Goal: Transaction & Acquisition: Purchase product/service

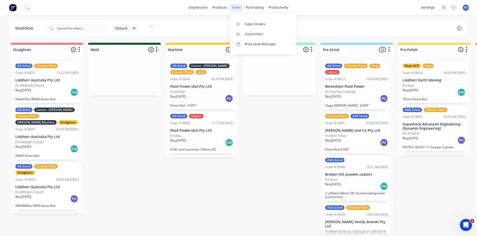
click at [235, 6] on div "sales" at bounding box center [237, 8] width 14 height 8
click at [246, 25] on div "Sales Orders" at bounding box center [255, 24] width 21 height 5
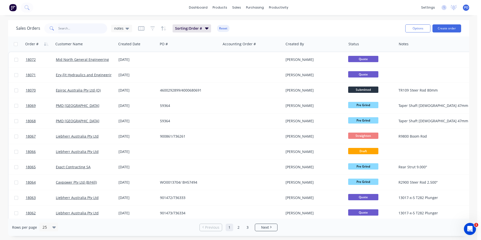
drag, startPoint x: 78, startPoint y: 28, endPoint x: 75, endPoint y: 29, distance: 3.1
click at [78, 28] on input "text" at bounding box center [82, 28] width 49 height 10
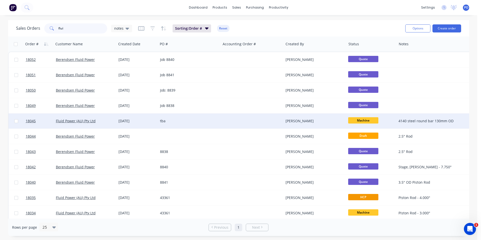
type input "flui"
click at [173, 121] on div "tba" at bounding box center [188, 120] width 56 height 5
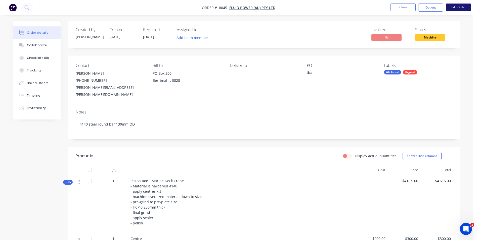
click at [459, 7] on button "Edit Order" at bounding box center [458, 8] width 25 height 8
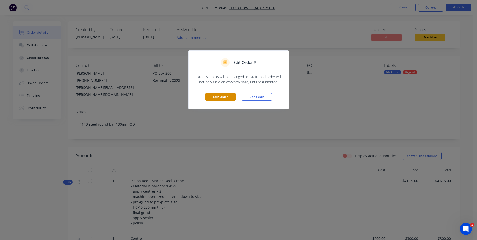
click at [221, 96] on button "Edit Order" at bounding box center [221, 97] width 30 height 8
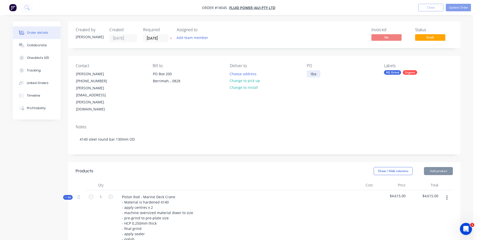
click at [315, 76] on div "tba" at bounding box center [314, 73] width 14 height 7
click at [457, 9] on button "Update Order" at bounding box center [458, 8] width 25 height 8
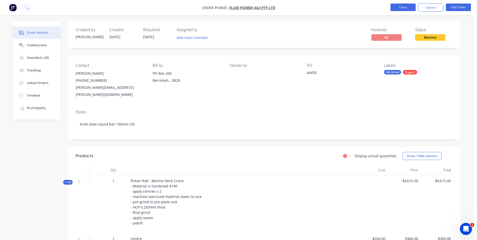
click at [406, 10] on button "Close" at bounding box center [403, 8] width 25 height 8
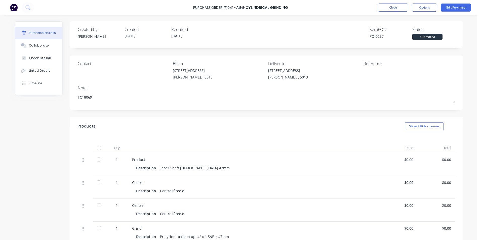
click at [16, 4] on img at bounding box center [14, 8] width 8 height 8
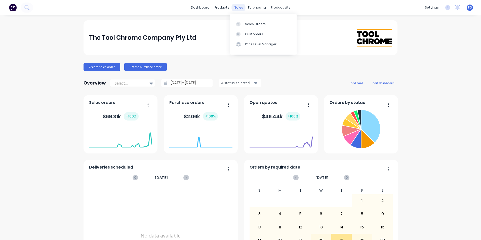
click at [234, 8] on div "sales" at bounding box center [239, 8] width 14 height 8
click at [245, 22] on div "Sales Orders" at bounding box center [255, 24] width 21 height 5
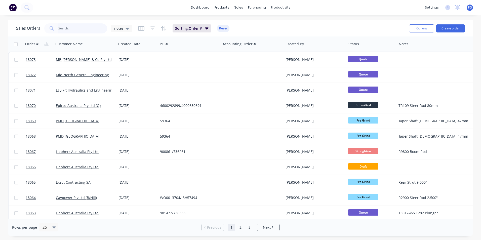
click at [85, 29] on input "text" at bounding box center [82, 28] width 49 height 10
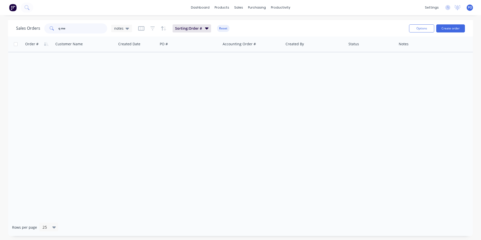
drag, startPoint x: 75, startPoint y: 27, endPoint x: 57, endPoint y: 30, distance: 17.6
click at [57, 30] on div "q me" at bounding box center [75, 28] width 63 height 10
type input "mech"
drag, startPoint x: 76, startPoint y: 32, endPoint x: 55, endPoint y: 30, distance: 21.3
click at [55, 30] on div "mech" at bounding box center [75, 28] width 63 height 10
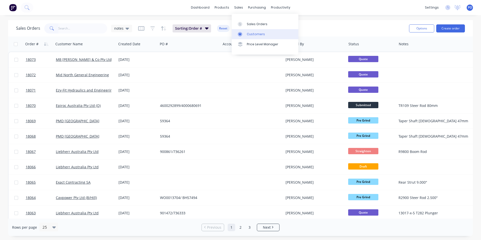
click at [245, 32] on div at bounding box center [242, 34] width 8 height 5
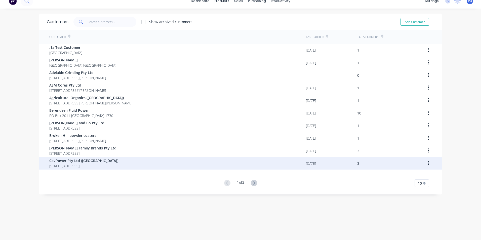
scroll to position [10, 0]
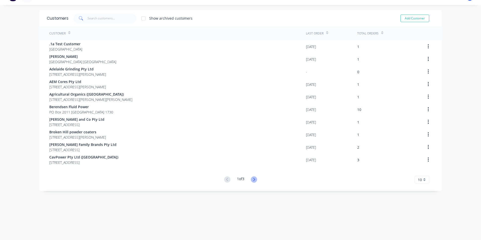
click at [254, 177] on icon at bounding box center [254, 179] width 6 height 6
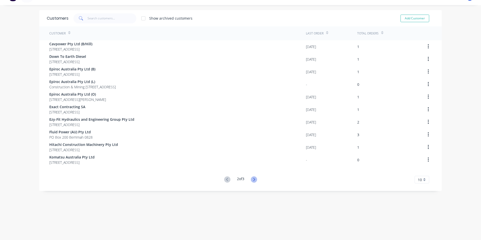
click at [255, 180] on icon at bounding box center [254, 179] width 6 height 6
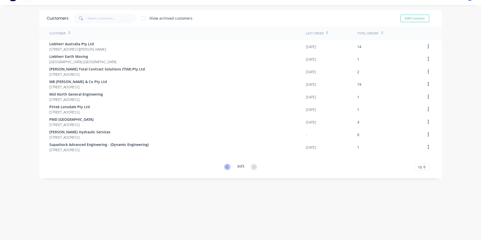
click at [225, 167] on icon at bounding box center [227, 167] width 6 height 6
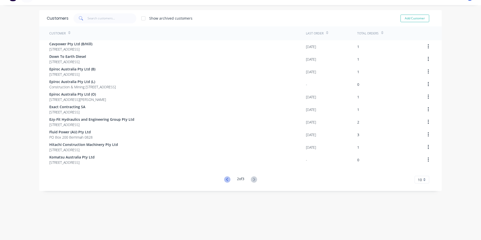
click at [224, 180] on icon at bounding box center [227, 179] width 6 height 6
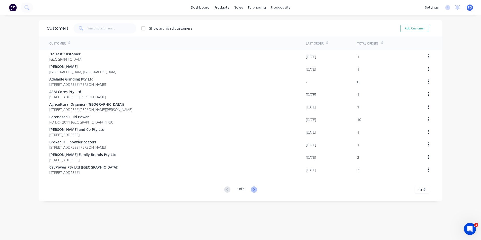
click at [253, 190] on icon at bounding box center [254, 189] width 2 height 3
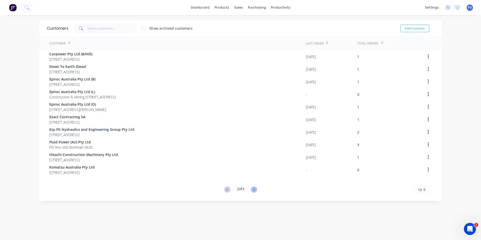
click at [252, 191] on icon at bounding box center [254, 189] width 6 height 6
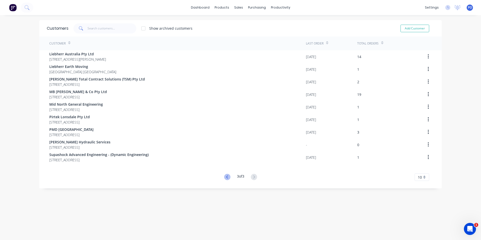
click at [226, 176] on icon at bounding box center [227, 176] width 2 height 3
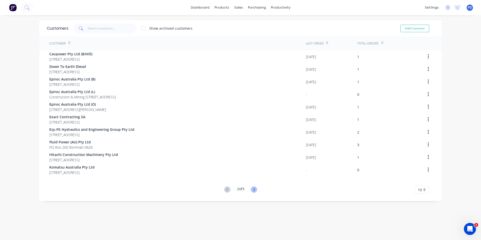
click at [252, 188] on icon at bounding box center [254, 189] width 6 height 6
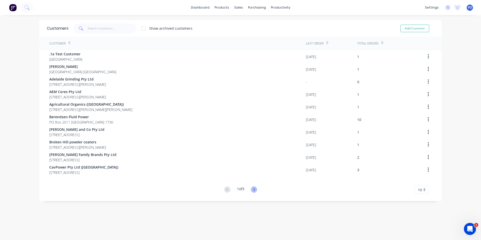
click at [253, 189] on icon at bounding box center [254, 189] width 2 height 3
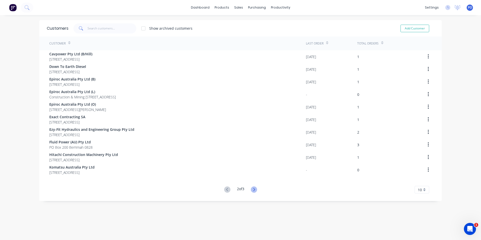
click at [254, 191] on icon at bounding box center [254, 189] width 6 height 6
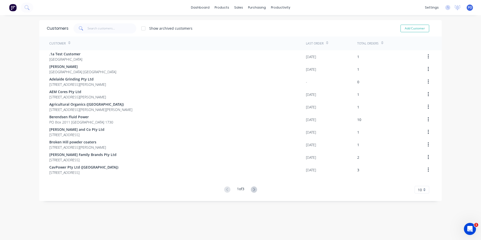
click at [12, 5] on img at bounding box center [13, 8] width 8 height 8
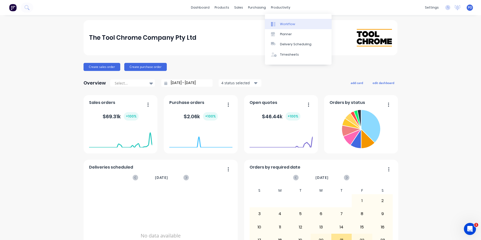
click at [283, 23] on div "Workflow" at bounding box center [287, 24] width 15 height 5
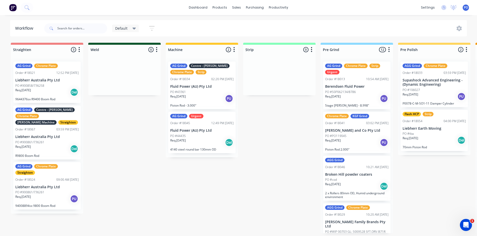
click at [151, 27] on icon "button" at bounding box center [152, 28] width 6 height 6
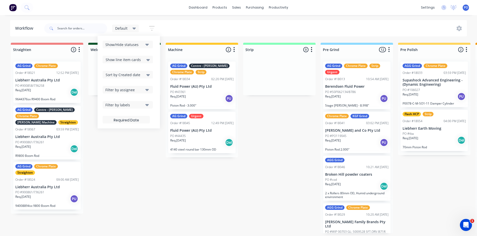
click at [147, 74] on icon at bounding box center [148, 75] width 4 height 2
click at [121, 94] on div "Required date" at bounding box center [128, 94] width 50 height 9
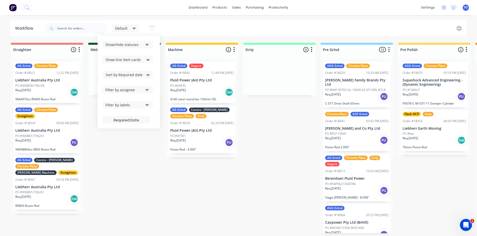
click at [173, 32] on div "Default Save new view None edit Default (Default) edit My Jobs edit To Invoice …" at bounding box center [255, 28] width 424 height 15
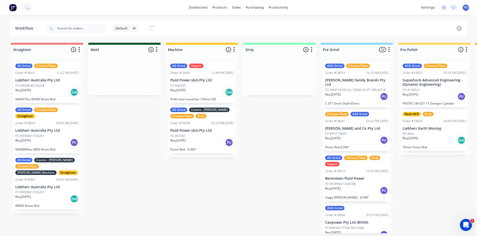
click at [135, 28] on icon at bounding box center [135, 29] width 4 height 2
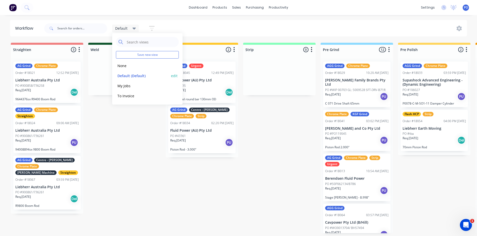
click at [124, 76] on button "Default (Default)" at bounding box center [143, 76] width 54 height 6
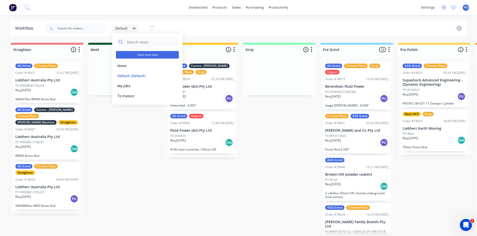
click at [143, 56] on button "Save new view" at bounding box center [147, 55] width 63 height 8
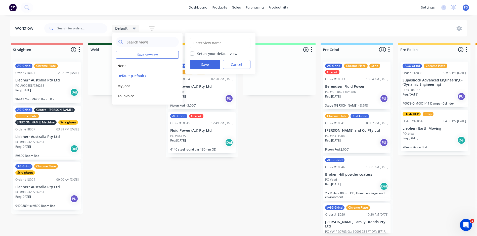
click at [197, 55] on label "Set as your default view" at bounding box center [217, 53] width 40 height 5
click at [192, 55] on input "Set as your default view" at bounding box center [192, 53] width 4 height 5
checkbox input "true"
click at [200, 64] on button "Save" at bounding box center [205, 64] width 30 height 9
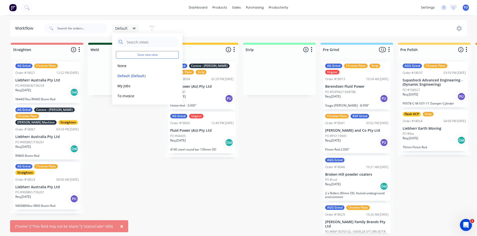
click at [199, 31] on div "Default Save new view None edit Default (Default) edit My Jobs edit To Invoice …" at bounding box center [255, 28] width 424 height 15
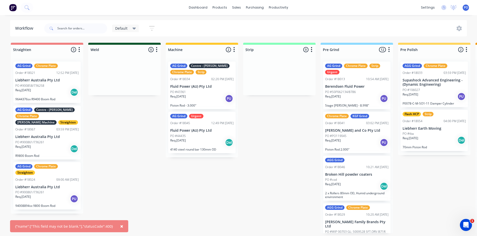
click at [117, 226] on button "×" at bounding box center [121, 226] width 13 height 12
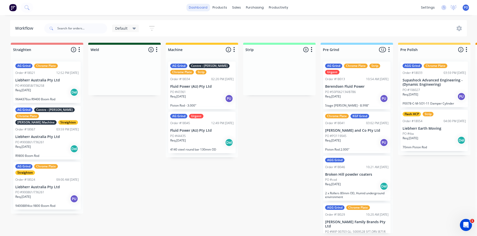
click at [206, 7] on link "dashboard" at bounding box center [198, 8] width 24 height 8
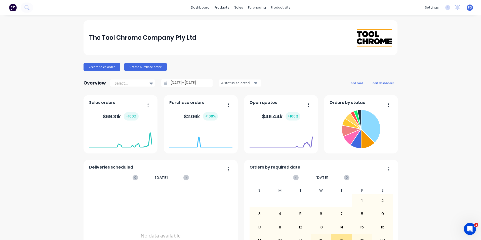
click at [254, 83] on icon "button" at bounding box center [256, 83] width 4 height 2
click at [357, 83] on button "add card" at bounding box center [356, 82] width 19 height 7
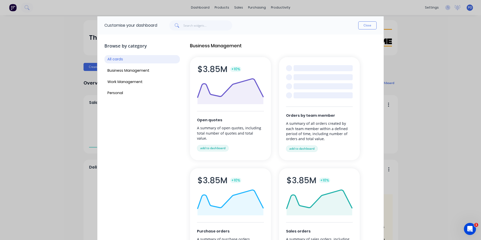
click at [321, 87] on div at bounding box center [323, 86] width 59 height 6
click at [308, 147] on button "add to dashboard" at bounding box center [302, 148] width 32 height 7
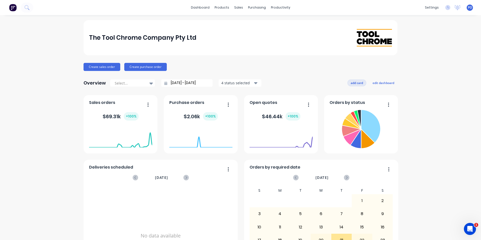
click at [360, 84] on button "add card" at bounding box center [356, 82] width 19 height 7
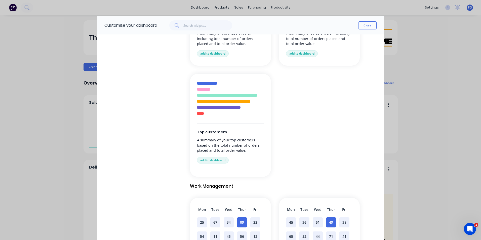
scroll to position [277, 0]
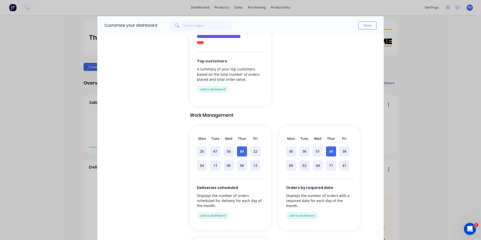
click at [321, 161] on div "44" at bounding box center [318, 165] width 10 height 10
click at [314, 216] on button "add to dashboard" at bounding box center [302, 215] width 32 height 7
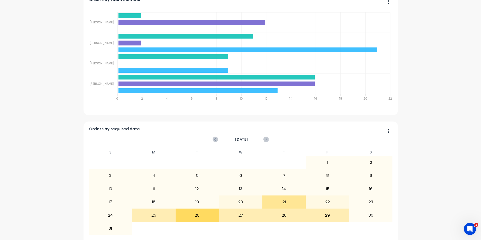
scroll to position [306, 0]
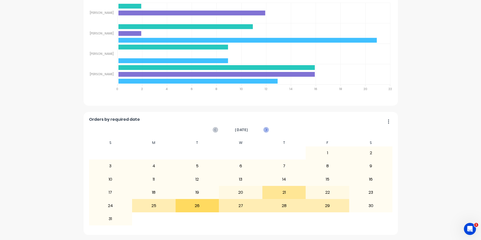
click at [263, 130] on icon at bounding box center [266, 130] width 6 height 6
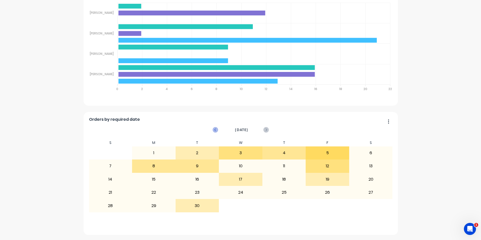
click at [215, 130] on icon at bounding box center [216, 130] width 6 height 6
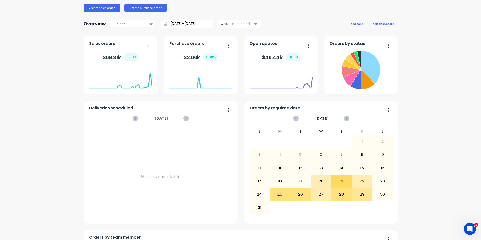
scroll to position [55, 0]
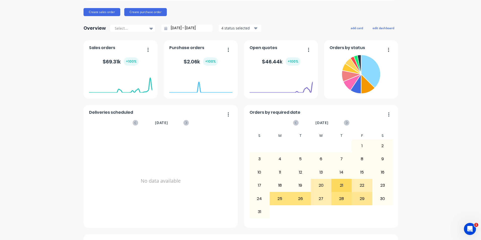
click at [228, 114] on button "button" at bounding box center [226, 115] width 11 height 8
click at [200, 126] on div "Delete" at bounding box center [207, 127] width 39 height 7
click at [386, 113] on button "button" at bounding box center [387, 115] width 11 height 8
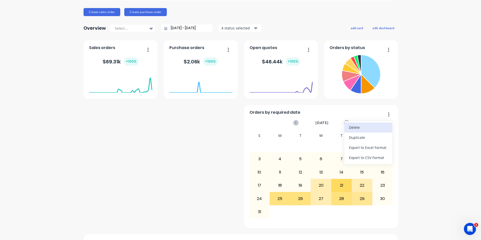
click at [356, 126] on div "Delete" at bounding box center [368, 127] width 39 height 7
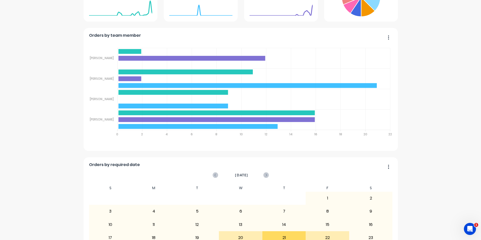
scroll to position [127, 0]
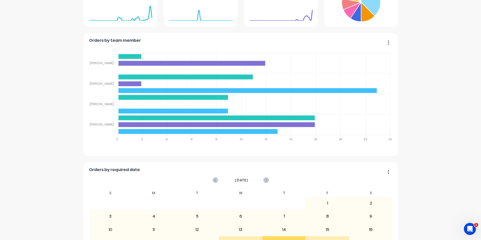
drag, startPoint x: 364, startPoint y: 42, endPoint x: 365, endPoint y: 49, distance: 7.3
click at [365, 49] on div "Orders by team member Sales Quotes Purchases [PERSON_NAME] [PERSON_NAME] [PERSO…" at bounding box center [241, 94] width 314 height 123
click at [388, 44] on icon "button" at bounding box center [388, 42] width 1 height 5
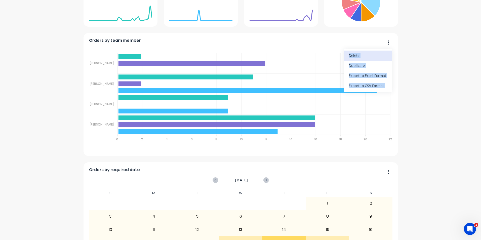
click at [354, 55] on div "Delete" at bounding box center [368, 55] width 39 height 7
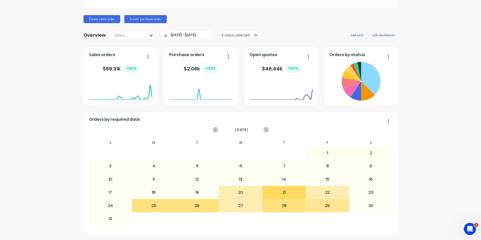
scroll to position [48, 0]
click at [353, 34] on button "add card" at bounding box center [356, 35] width 19 height 7
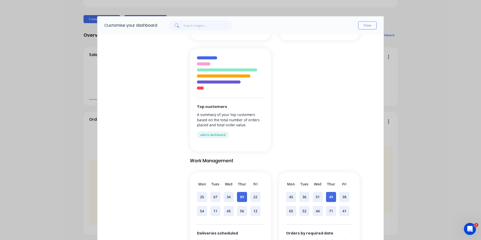
scroll to position [226, 0]
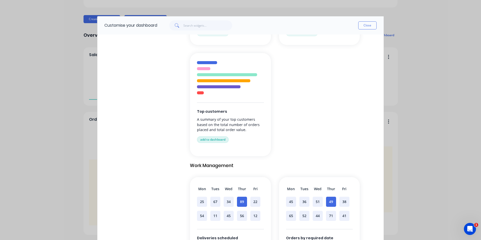
click at [219, 140] on button "add to dashboard" at bounding box center [213, 139] width 32 height 7
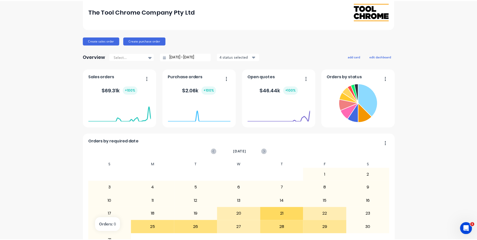
scroll to position [0, 0]
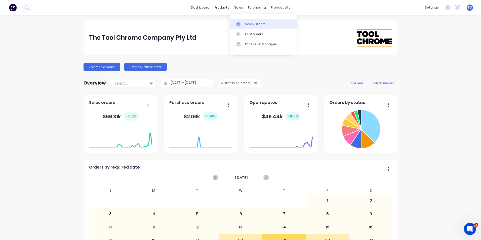
click at [247, 22] on div "Sales Orders" at bounding box center [255, 24] width 21 height 5
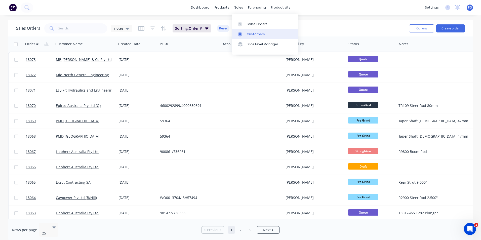
click at [248, 33] on div "Customers" at bounding box center [256, 34] width 18 height 5
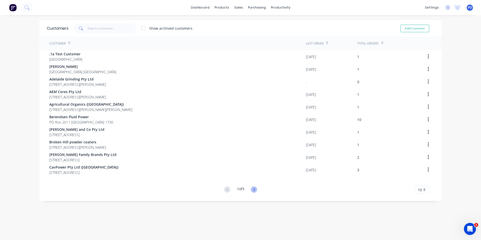
click at [253, 187] on icon at bounding box center [254, 189] width 6 height 6
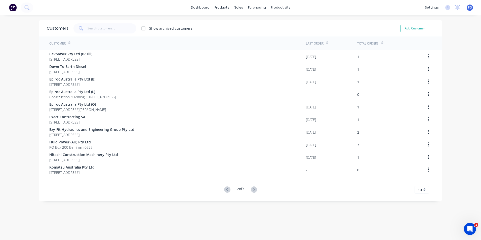
click at [253, 187] on icon at bounding box center [254, 189] width 6 height 6
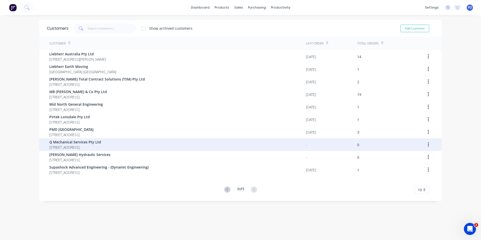
click at [87, 144] on span "Q Mechanical Services Pty Ltd" at bounding box center [75, 141] width 52 height 5
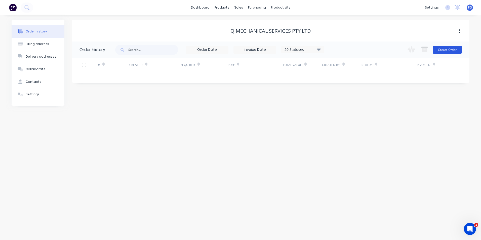
click at [448, 50] on button "Create Order" at bounding box center [447, 50] width 29 height 8
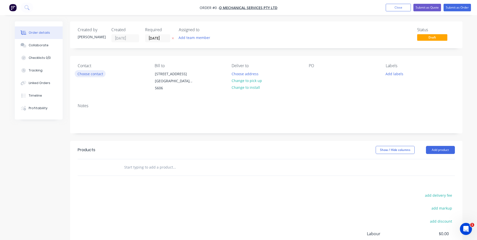
click at [100, 73] on button "Choose contact" at bounding box center [90, 73] width 31 height 7
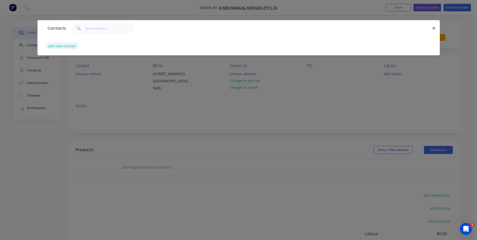
click at [61, 46] on button "add new contact" at bounding box center [62, 46] width 33 height 7
select select "AU"
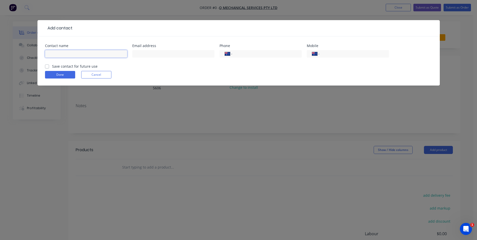
click at [78, 51] on input "text" at bounding box center [86, 54] width 82 height 8
type input "J"
type input "[PERSON_NAME]"
paste input "[EMAIL_ADDRESS][DOMAIN_NAME]"
type input "[EMAIL_ADDRESS][DOMAIN_NAME]"
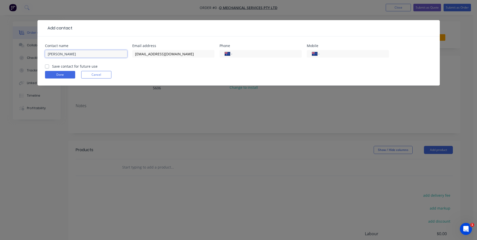
click at [79, 56] on input "[PERSON_NAME]" at bounding box center [86, 54] width 82 height 8
drag, startPoint x: 74, startPoint y: 56, endPoint x: 44, endPoint y: 51, distance: 31.0
click at [44, 51] on div "Contact name [PERSON_NAME] Email address [EMAIL_ADDRESS][DOMAIN_NAME] Phone Int…" at bounding box center [238, 60] width 402 height 49
type input "[PERSON_NAME]"
click at [261, 55] on input "tel" at bounding box center [266, 54] width 60 height 6
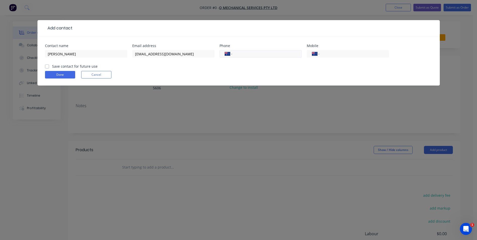
click at [245, 53] on input "tel" at bounding box center [266, 54] width 60 height 6
paste input "[PHONE_NUMBER]"
type input "[PHONE_NUMBER]"
click at [66, 68] on label "Save contact for future use" at bounding box center [75, 66] width 46 height 5
click at [49, 68] on input "Save contact for future use" at bounding box center [47, 66] width 4 height 5
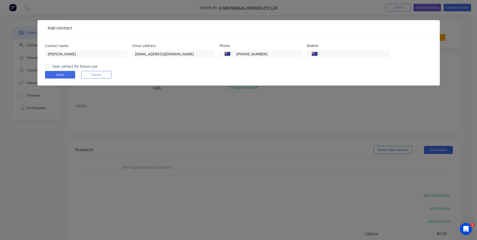
checkbox input "true"
click at [64, 77] on button "Done" at bounding box center [60, 75] width 30 height 8
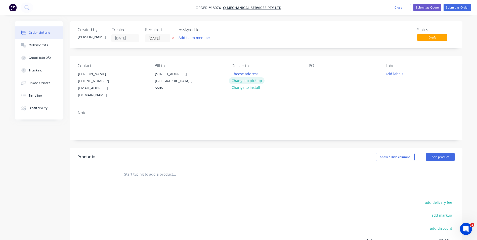
click at [254, 79] on button "Change to pick up" at bounding box center [247, 80] width 36 height 7
click at [397, 73] on button "Add labels" at bounding box center [394, 73] width 23 height 7
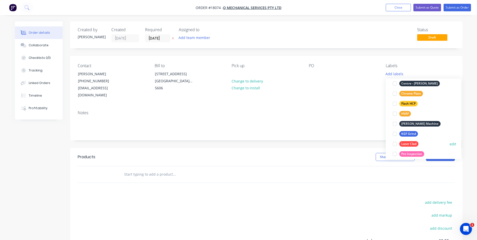
scroll to position [101, 0]
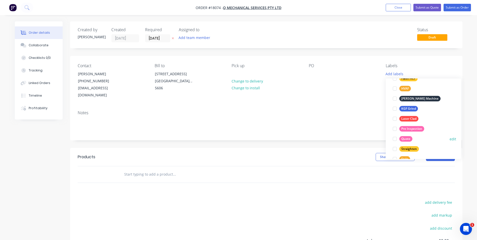
click at [410, 141] on div "Quote" at bounding box center [405, 139] width 13 height 6
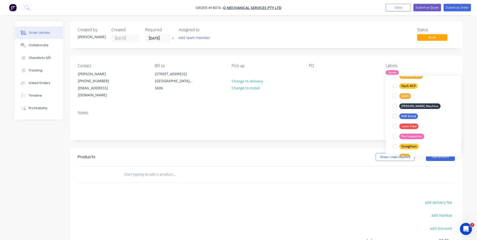
scroll to position [0, 0]
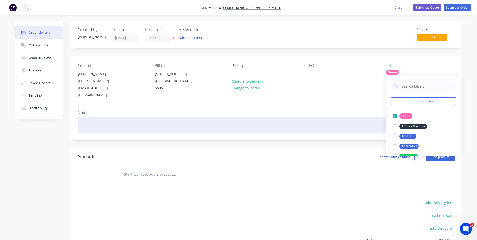
click at [121, 119] on div at bounding box center [266, 124] width 377 height 15
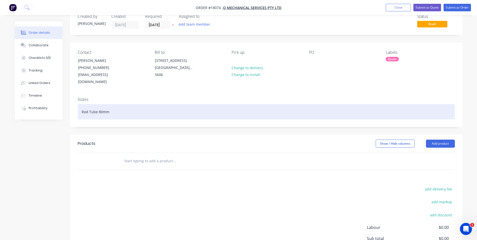
scroll to position [25, 0]
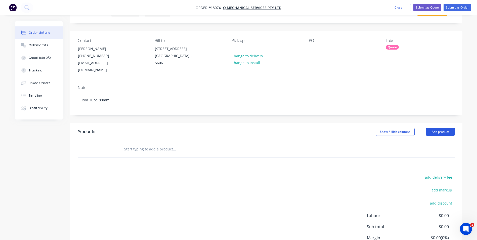
click at [448, 128] on button "Add product" at bounding box center [440, 132] width 29 height 8
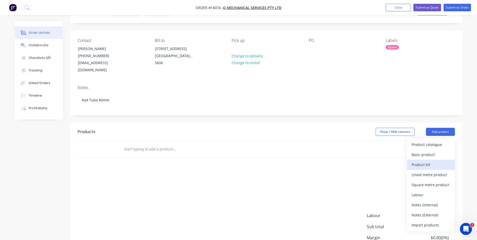
click at [430, 161] on div "Product Kit" at bounding box center [431, 164] width 39 height 7
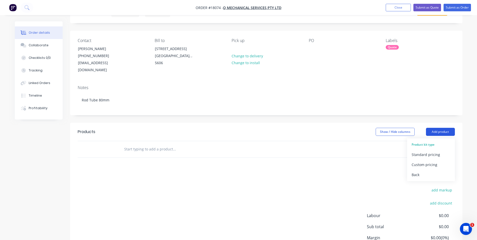
click at [435, 128] on button "Add product" at bounding box center [440, 132] width 29 height 8
click at [444, 128] on button "Add product" at bounding box center [440, 132] width 29 height 8
click at [377, 141] on div at bounding box center [266, 149] width 377 height 16
click at [146, 144] on input "text" at bounding box center [174, 149] width 101 height 10
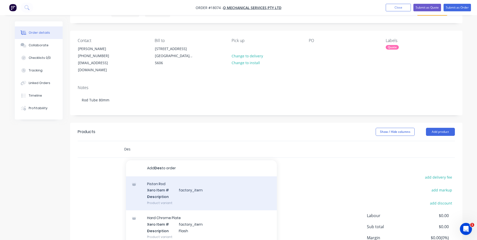
type input "Des"
click at [187, 182] on div "Piston Rod Xero Item # factory_item Des cription Product variant" at bounding box center [201, 193] width 151 height 34
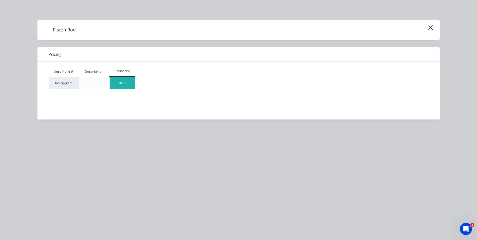
click at [113, 85] on div "$0.00" at bounding box center [122, 83] width 25 height 12
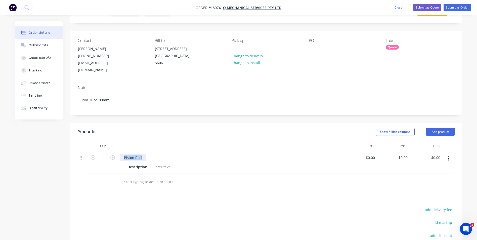
drag, startPoint x: 144, startPoint y: 149, endPoint x: 119, endPoint y: 149, distance: 24.7
click at [119, 151] on div "Piston Rod Description" at bounding box center [231, 162] width 226 height 23
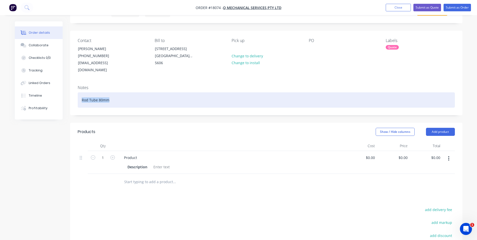
drag, startPoint x: 109, startPoint y: 94, endPoint x: 81, endPoint y: 91, distance: 28.3
click at [81, 92] on div "Rod Tube 80mm" at bounding box center [266, 99] width 377 height 15
copy div "Rod Tube 80mm"
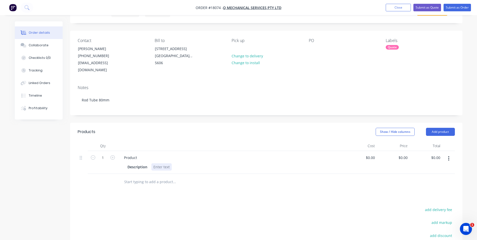
drag, startPoint x: 169, startPoint y: 159, endPoint x: 155, endPoint y: 160, distance: 14.1
click at [155, 163] on div at bounding box center [161, 166] width 20 height 7
paste div
click at [158, 177] on input "text" at bounding box center [174, 182] width 101 height 10
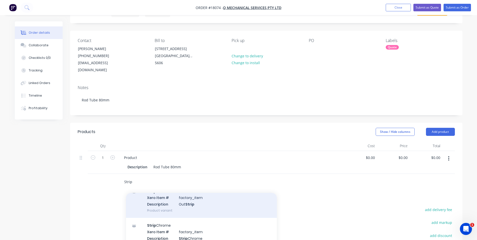
type input "Strip"
click at [192, 194] on div "Strip Xero Item # factory_item Description Out Strip Product variant" at bounding box center [201, 201] width 151 height 34
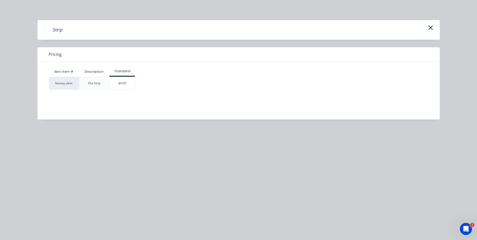
click at [126, 86] on div "$0.00" at bounding box center [122, 83] width 25 height 13
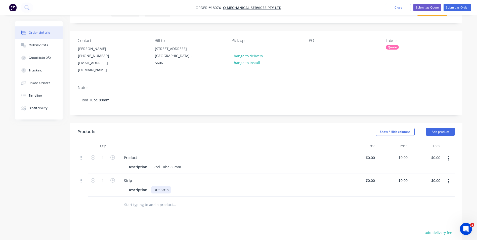
click at [153, 186] on div "Out Strip" at bounding box center [160, 189] width 19 height 7
click at [150, 205] on input "text" at bounding box center [174, 210] width 101 height 10
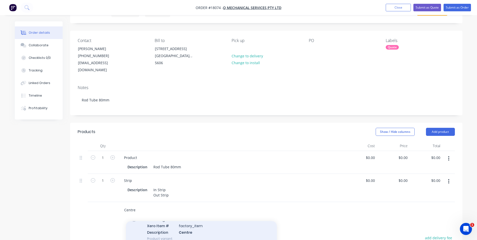
type input "Centre"
click at [175, 221] on div "Centering Xero Item # factory_item Description Centre Product variant" at bounding box center [201, 229] width 151 height 34
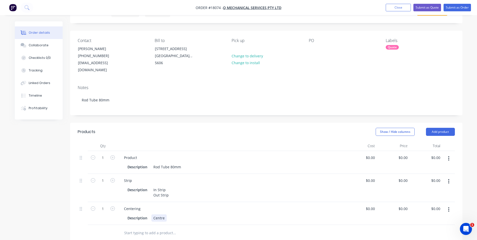
click at [170, 214] on div "Description Centre" at bounding box center [230, 217] width 209 height 7
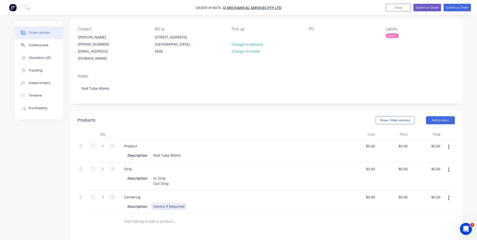
scroll to position [75, 0]
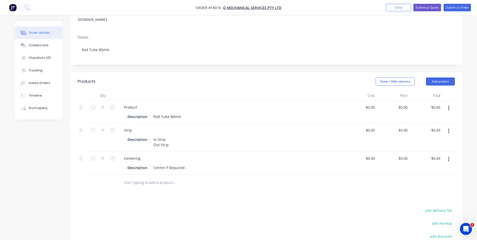
click at [155, 178] on input "text" at bounding box center [174, 183] width 101 height 10
click at [80, 128] on icon at bounding box center [81, 130] width 2 height 5
click at [138, 178] on input "text" at bounding box center [174, 183] width 101 height 10
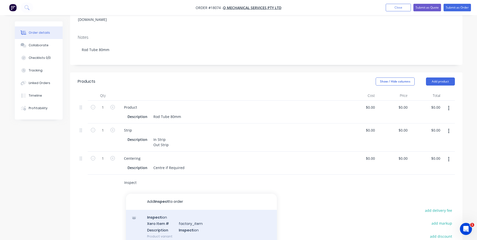
type input "Inspect"
click at [205, 214] on div "Inspect ion Xero Item # factory_item Description Inspect ion Product variant" at bounding box center [201, 227] width 151 height 34
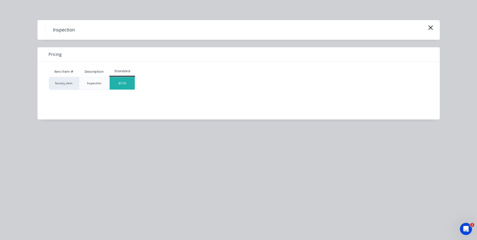
click at [117, 84] on div "$0.00" at bounding box center [122, 83] width 25 height 13
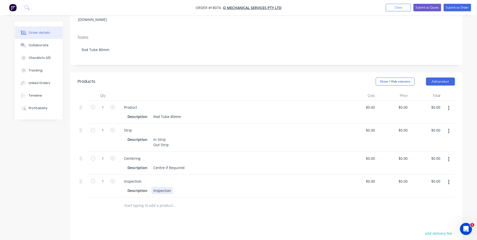
click at [152, 187] on div "Inspection" at bounding box center [162, 190] width 22 height 7
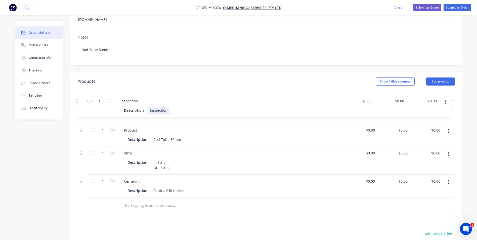
drag, startPoint x: 80, startPoint y: 177, endPoint x: 76, endPoint y: 102, distance: 75.1
click at [76, 102] on div "Qty Cost Price Total 1 Product Description Rod Tube 80mm $0.00 $0.00 $0.00 $0.0…" at bounding box center [266, 152] width 392 height 123
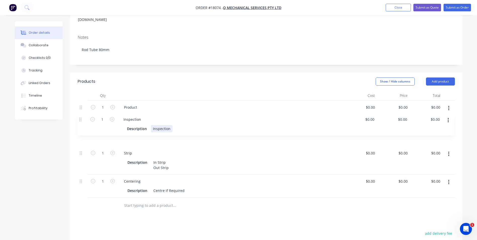
drag, startPoint x: 80, startPoint y: 101, endPoint x: 79, endPoint y: 121, distance: 20.4
click at [79, 121] on div "1 Inspection Description Inspection $0.00 $0.00 $0.00 $0.00 $0.00 $0.00 1 Produ…" at bounding box center [266, 149] width 377 height 97
click at [144, 200] on input "text" at bounding box center [174, 205] width 101 height 10
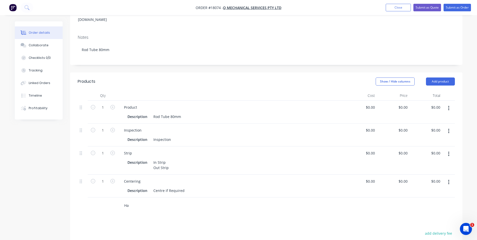
type input "H"
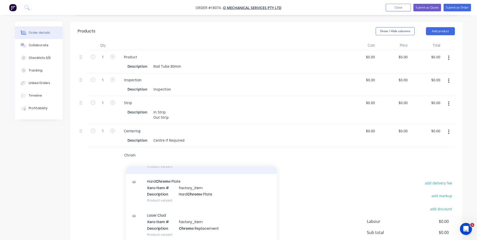
scroll to position [151, 0]
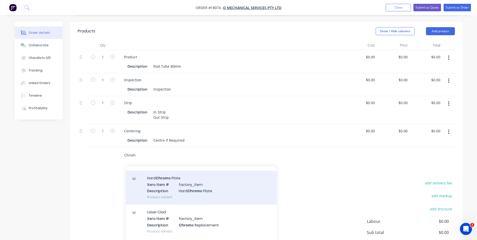
type input "Chrom"
click at [211, 195] on div "Hard Chrom e Plate Xero Item # factory_item Description Hard Chrom e Plate Prod…" at bounding box center [201, 188] width 151 height 34
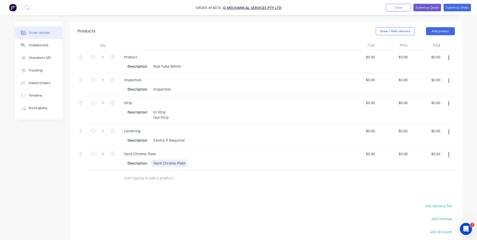
click at [153, 159] on div "Hard Chrome Plate" at bounding box center [169, 162] width 36 height 7
click at [183, 167] on div "Set Up In Tank Hard Chrome Plate" at bounding box center [169, 168] width 36 height 18
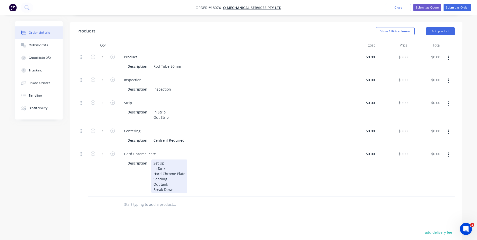
click at [161, 178] on div "Set Up In Tank Hard Chrome Plate Sanding Out tank Break Down" at bounding box center [169, 176] width 36 height 34
click at [155, 199] on input "text" at bounding box center [174, 204] width 101 height 10
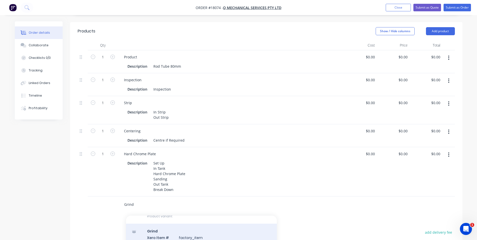
scroll to position [50, 0]
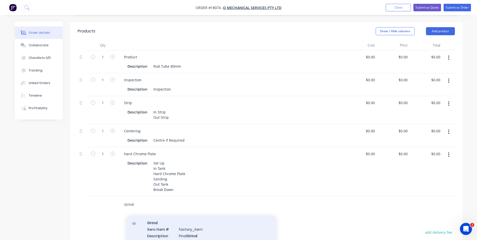
type input "Grind"
click at [197, 223] on div "Grind Xero Item # factory_item Description Final Grind Product variant" at bounding box center [201, 232] width 151 height 34
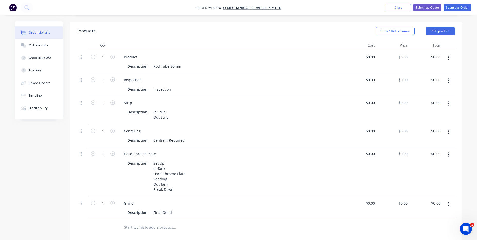
click at [168, 222] on input "text" at bounding box center [174, 227] width 101 height 10
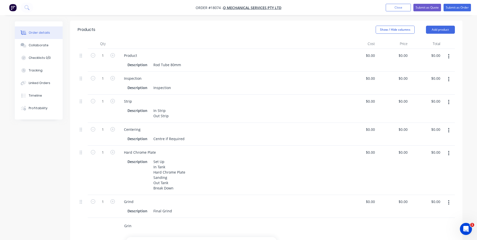
scroll to position [176, 0]
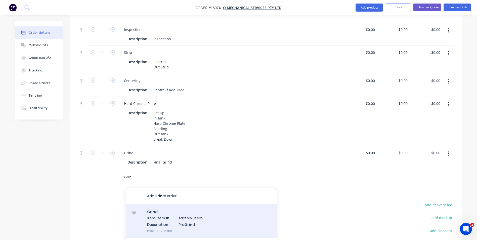
type input "Grin"
click at [203, 214] on div "Grin d Xero Item # factory_item Description Pre Grin d Product variant" at bounding box center [201, 221] width 151 height 34
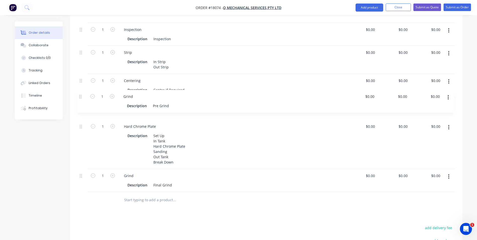
drag, startPoint x: 81, startPoint y: 171, endPoint x: 80, endPoint y: 96, distance: 74.2
click at [80, 96] on div "1 Product Description Rod Tube 80mm $0.00 $0.00 $0.00 $0.00 $0.00 $0.00 1 Inspe…" at bounding box center [266, 96] width 377 height 192
click at [163, 195] on input "text" at bounding box center [174, 200] width 101 height 10
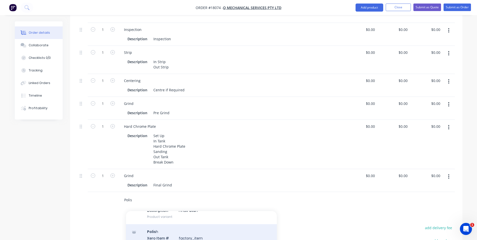
scroll to position [25, 0]
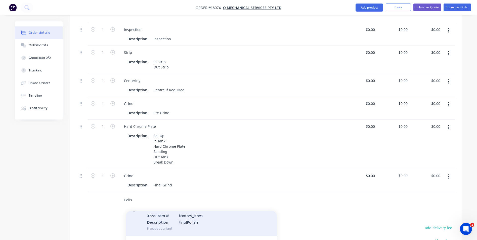
type input "Polis"
click at [195, 215] on div "Polis h Xero Item # factory_item Description Final Polis h Product variant" at bounding box center [201, 219] width 151 height 34
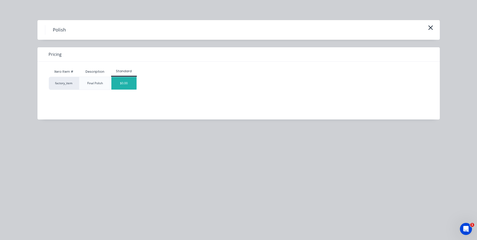
click at [120, 81] on div "$0.00" at bounding box center [123, 83] width 25 height 13
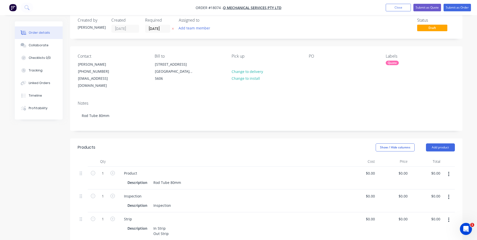
scroll to position [0, 0]
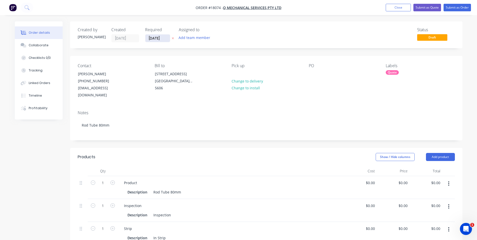
click at [167, 38] on input "[DATE]" at bounding box center [157, 38] width 25 height 8
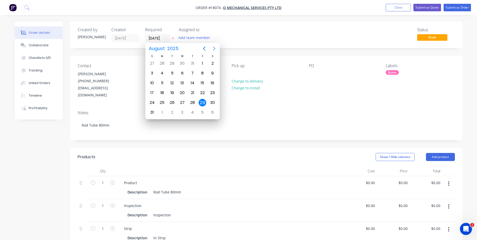
click at [215, 50] on icon "Next page" at bounding box center [214, 49] width 6 height 6
click at [203, 82] on div "19" at bounding box center [203, 83] width 8 height 8
type input "[DATE]"
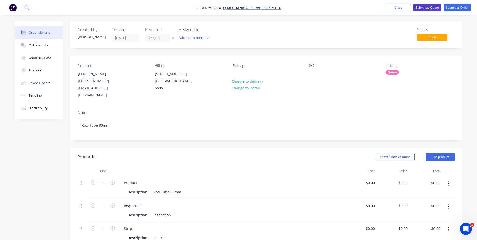
click at [428, 8] on button "Submit as Quote" at bounding box center [428, 8] width 28 height 8
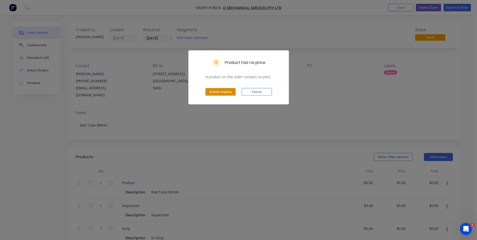
click at [218, 91] on button "Submit anyway" at bounding box center [221, 92] width 30 height 8
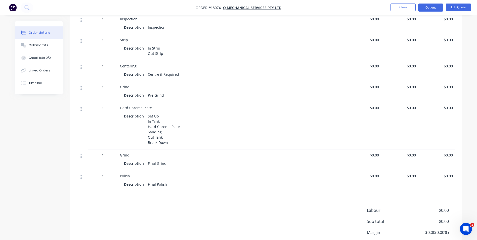
scroll to position [176, 0]
click at [158, 197] on div "Products Display actual quantities Show / Hide columns Qty Cost Price Total 1 P…" at bounding box center [266, 118] width 392 height 309
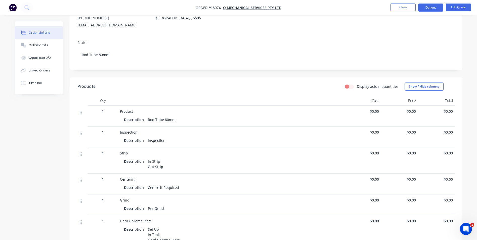
scroll to position [0, 0]
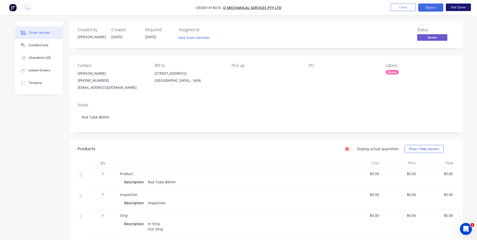
click at [458, 9] on button "Edit Quote" at bounding box center [458, 8] width 25 height 8
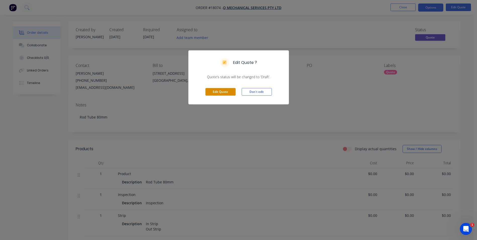
click at [228, 93] on button "Edit Quote" at bounding box center [221, 92] width 30 height 8
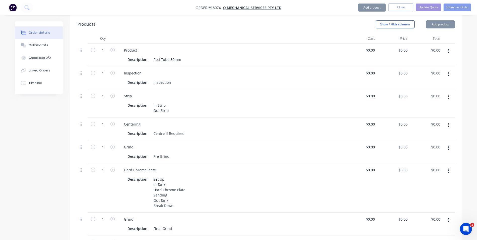
scroll to position [176, 0]
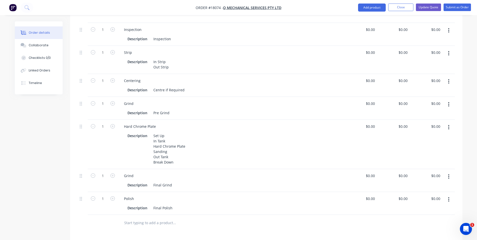
click at [159, 218] on input "text" at bounding box center [174, 223] width 101 height 10
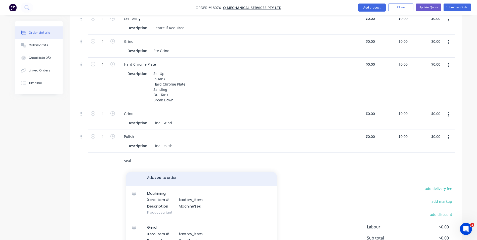
scroll to position [0, 0]
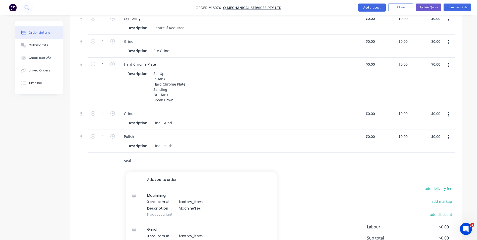
drag, startPoint x: 131, startPoint y: 153, endPoint x: 121, endPoint y: 152, distance: 9.6
click at [121, 156] on div "seal Add seal to order Machining Xero Item # factory_item Description Machine S…" at bounding box center [195, 161] width 151 height 10
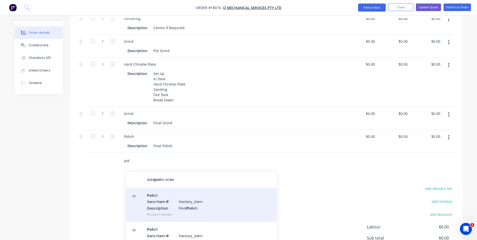
type input "pol"
click at [196, 195] on div "Pol ish Xero Item # factory_item Description Final Pol ish Product variant" at bounding box center [201, 205] width 151 height 34
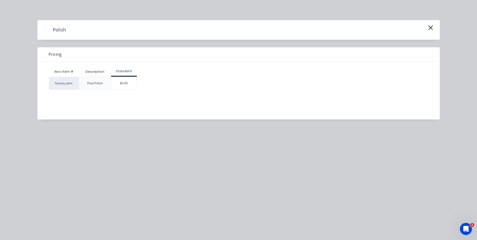
drag, startPoint x: 125, startPoint y: 82, endPoint x: 127, endPoint y: 79, distance: 3.3
click at [126, 82] on div "$0.00" at bounding box center [123, 83] width 25 height 13
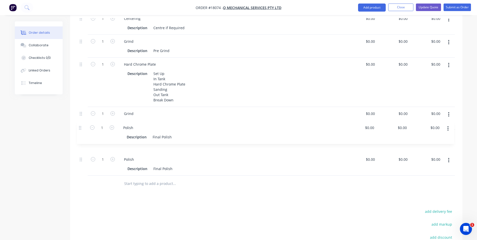
drag, startPoint x: 81, startPoint y: 154, endPoint x: 80, endPoint y: 127, distance: 26.7
click at [80, 127] on div "1 Product Description Rod Tube 80mm $0.00 $0.00 $0.00 $0.00 $0.00 $0.00 1 Inspe…" at bounding box center [266, 57] width 377 height 238
drag, startPoint x: 135, startPoint y: 128, endPoint x: 123, endPoint y: 129, distance: 12.1
click at [123, 133] on div "Polish" at bounding box center [129, 136] width 18 height 7
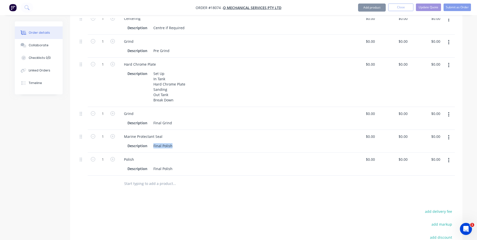
drag, startPoint x: 173, startPoint y: 138, endPoint x: 153, endPoint y: 140, distance: 20.2
click at [153, 142] on div "Final Polish" at bounding box center [162, 145] width 23 height 7
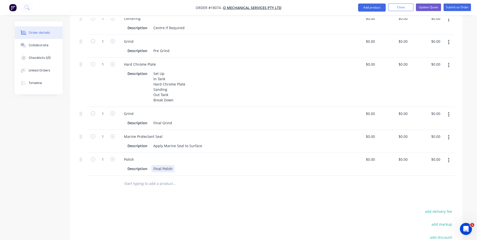
click at [184, 165] on div "Description Final Polish" at bounding box center [230, 168] width 209 height 7
click at [435, 8] on button "Update Quote" at bounding box center [428, 8] width 25 height 8
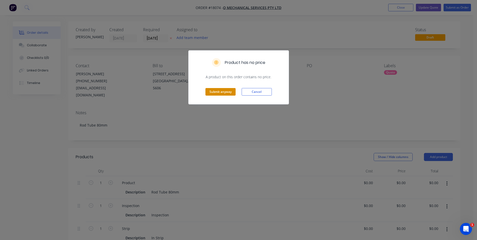
click at [221, 91] on button "Submit anyway" at bounding box center [221, 92] width 30 height 8
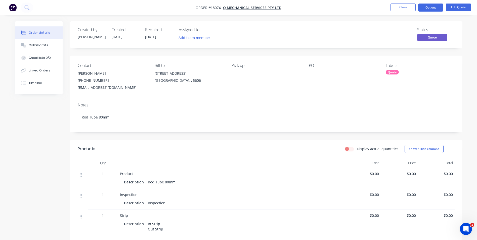
click at [161, 36] on div "Required [DATE]" at bounding box center [159, 34] width 28 height 15
click at [407, 9] on button "Close" at bounding box center [403, 8] width 25 height 8
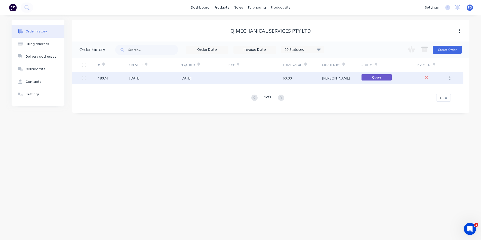
click at [224, 78] on div "[DATE]" at bounding box center [203, 78] width 47 height 13
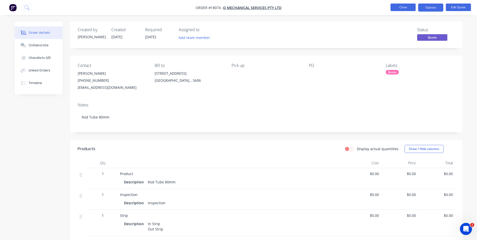
click at [407, 9] on button "Close" at bounding box center [403, 8] width 25 height 8
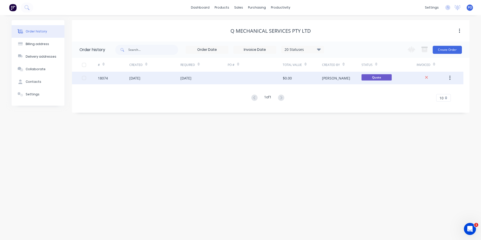
click at [191, 78] on div "[DATE]" at bounding box center [185, 77] width 11 height 5
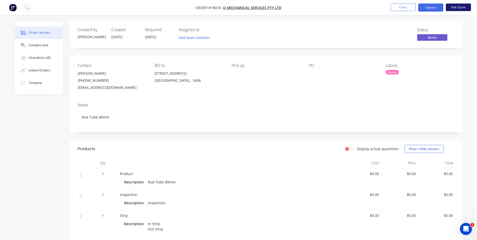
click at [462, 7] on button "Edit Quote" at bounding box center [458, 8] width 25 height 8
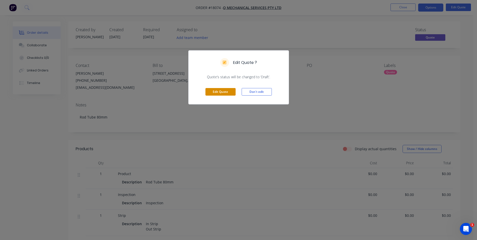
click at [229, 91] on button "Edit Quote" at bounding box center [221, 92] width 30 height 8
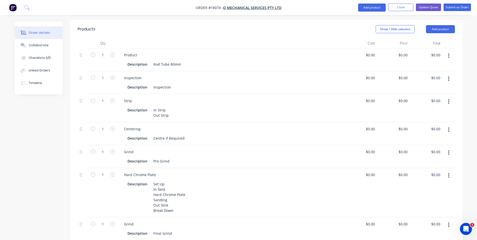
scroll to position [50, 0]
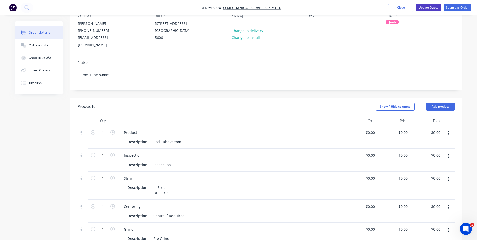
click at [432, 9] on button "Update Quote" at bounding box center [428, 8] width 25 height 8
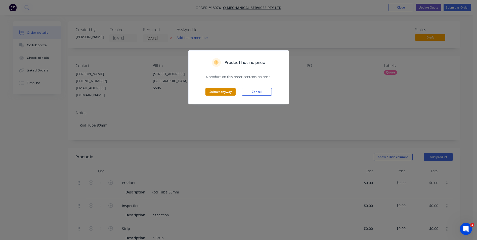
click at [232, 92] on button "Submit anyway" at bounding box center [221, 92] width 30 height 8
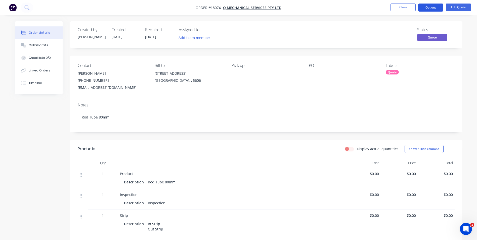
click at [436, 6] on button "Options" at bounding box center [430, 8] width 25 height 8
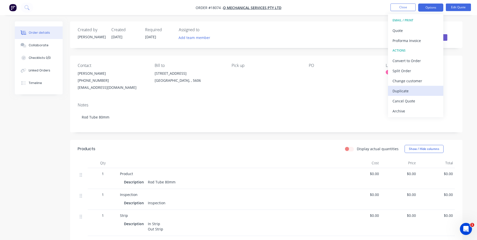
click at [404, 90] on div "Duplicate" at bounding box center [416, 90] width 46 height 7
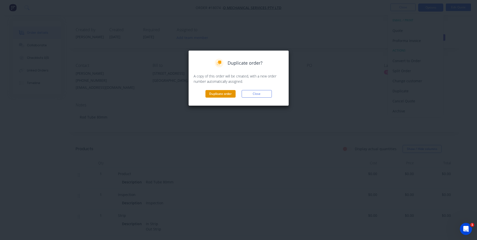
click at [223, 94] on button "Duplicate order" at bounding box center [221, 94] width 30 height 8
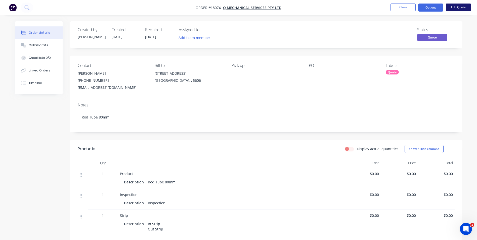
click at [459, 6] on button "Edit Quote" at bounding box center [458, 8] width 25 height 8
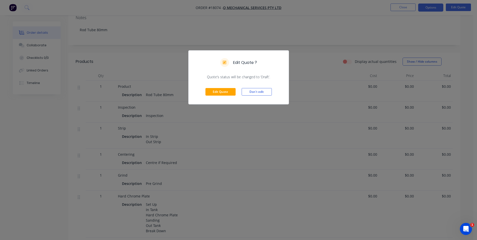
scroll to position [101, 0]
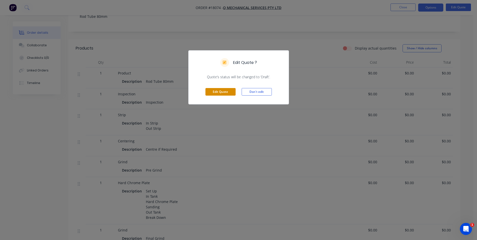
click at [228, 93] on button "Edit Quote" at bounding box center [221, 92] width 30 height 8
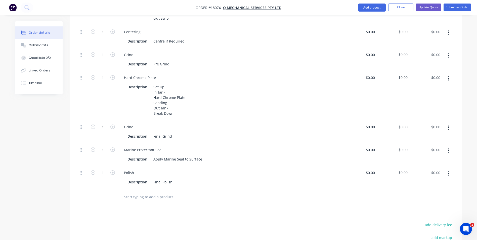
scroll to position [226, 0]
click at [449, 146] on icon "button" at bounding box center [448, 149] width 1 height 6
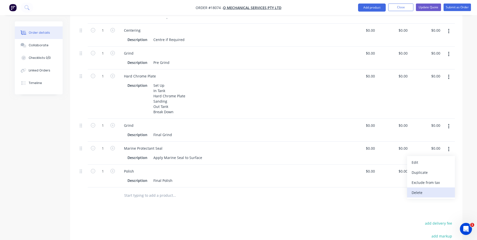
click at [423, 189] on div "Delete" at bounding box center [431, 192] width 39 height 7
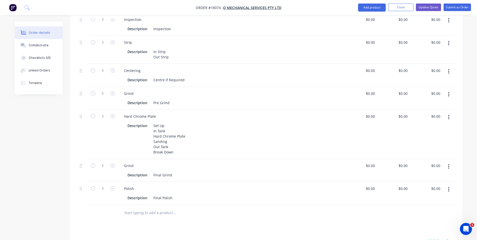
scroll to position [176, 0]
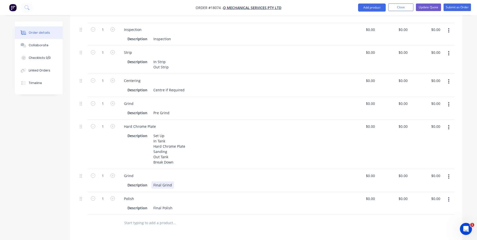
click at [203, 181] on div "Description Final Grind" at bounding box center [230, 184] width 209 height 7
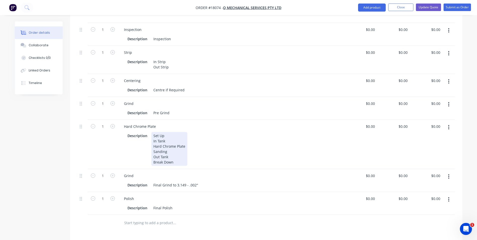
click at [193, 140] on div "Description Set Up In Tank Hard Chrome Plate Sanding Out Tank Break Down" at bounding box center [230, 149] width 209 height 34
click at [438, 8] on button "Update Quote" at bounding box center [428, 8] width 25 height 8
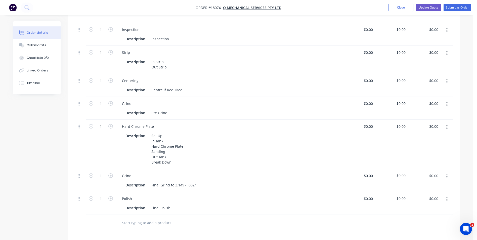
scroll to position [0, 0]
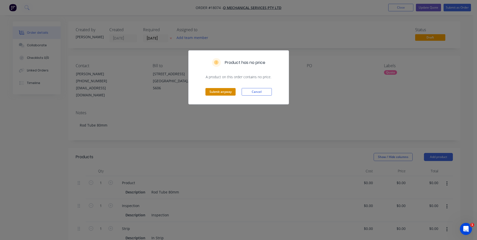
click at [221, 91] on button "Submit anyway" at bounding box center [221, 92] width 30 height 8
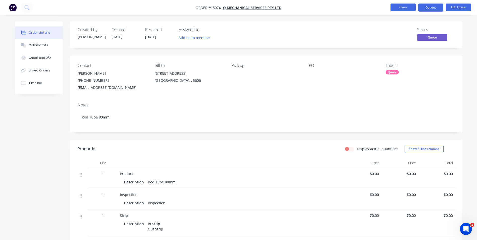
click at [402, 7] on button "Close" at bounding box center [403, 8] width 25 height 8
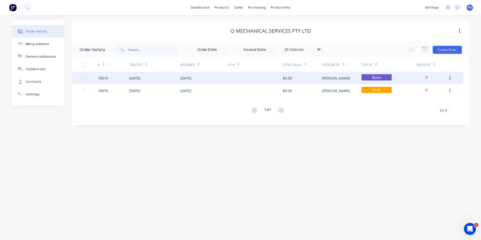
click at [160, 79] on div "[DATE]" at bounding box center [154, 78] width 51 height 13
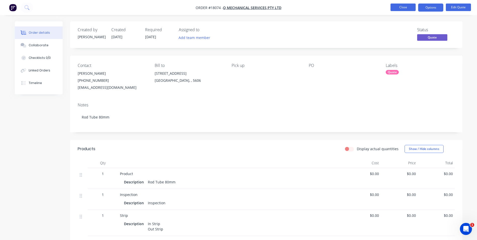
click at [412, 5] on button "Close" at bounding box center [403, 8] width 25 height 8
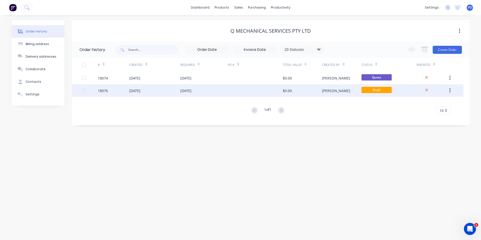
click at [140, 88] on div "[DATE]" at bounding box center [134, 90] width 11 height 5
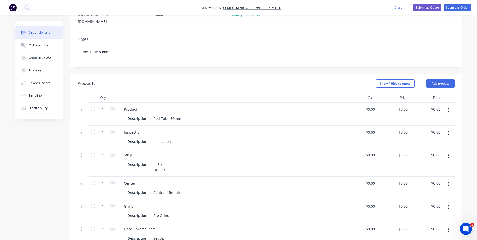
scroll to position [25, 0]
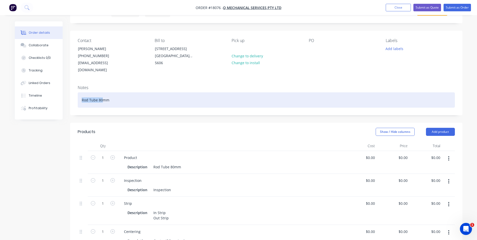
drag, startPoint x: 101, startPoint y: 93, endPoint x: 80, endPoint y: 93, distance: 21.4
click at [80, 93] on div "Rod Tube 80mm" at bounding box center [266, 99] width 377 height 15
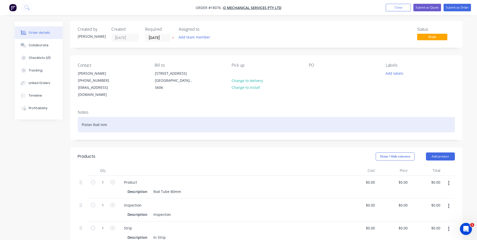
scroll to position [0, 0]
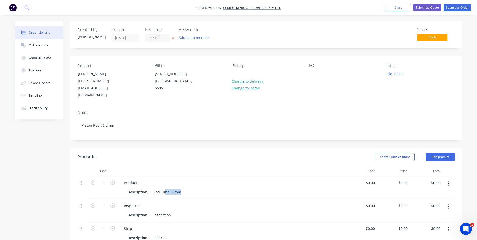
drag, startPoint x: 186, startPoint y: 184, endPoint x: 150, endPoint y: 184, distance: 35.7
click at [150, 188] on div "Description Rod Tube 80mm" at bounding box center [230, 191] width 209 height 7
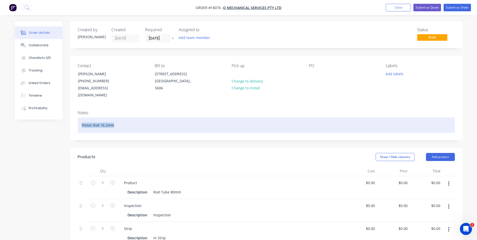
drag, startPoint x: 117, startPoint y: 118, endPoint x: 79, endPoint y: 118, distance: 37.7
click at [79, 118] on div "Piston Rod 76.2mm" at bounding box center [266, 124] width 377 height 15
copy div "Piston Rod 76.2mm"
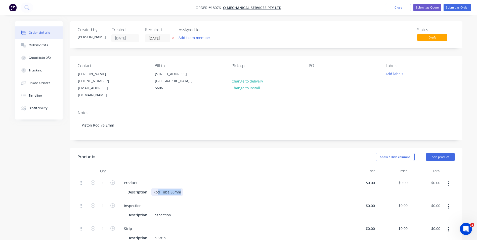
drag, startPoint x: 181, startPoint y: 185, endPoint x: 153, endPoint y: 185, distance: 27.7
click at [153, 188] on div "Rod Tube 80mm" at bounding box center [167, 191] width 32 height 7
paste div
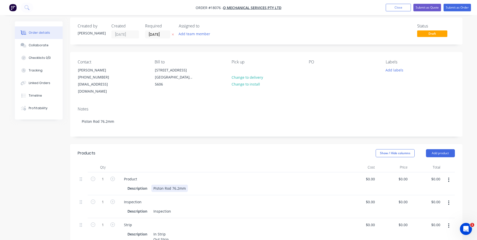
scroll to position [25, 0]
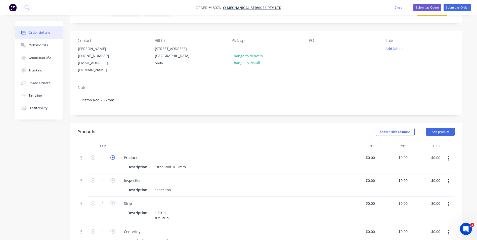
click at [112, 155] on icon "button" at bounding box center [112, 157] width 5 height 5
type input "3"
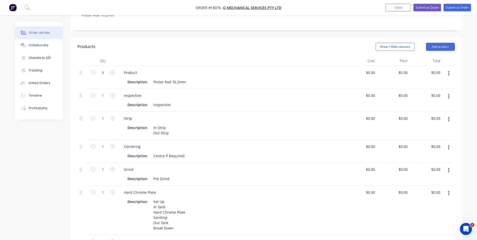
scroll to position [50, 0]
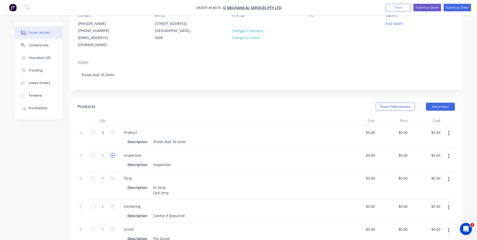
click at [114, 153] on icon "button" at bounding box center [112, 155] width 5 height 5
click at [93, 153] on icon "button" at bounding box center [93, 155] width 5 height 5
click at [94, 153] on icon "button" at bounding box center [93, 155] width 5 height 5
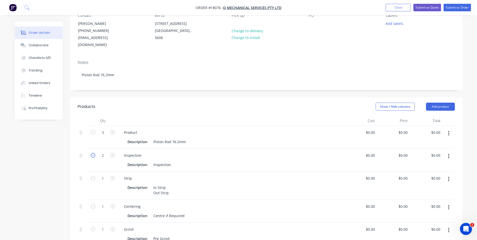
click at [94, 153] on icon "button" at bounding box center [93, 155] width 5 height 5
click at [111, 151] on form "0" at bounding box center [103, 155] width 26 height 8
click at [112, 153] on icon "button" at bounding box center [112, 155] width 5 height 5
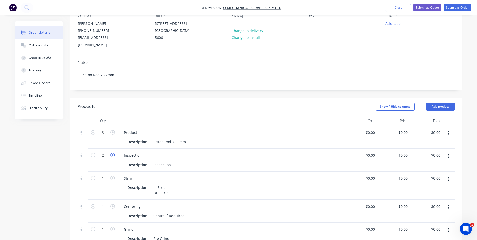
click at [112, 153] on icon "button" at bounding box center [112, 155] width 5 height 5
type input "3"
click at [112, 176] on icon "button" at bounding box center [112, 178] width 5 height 5
type input "3"
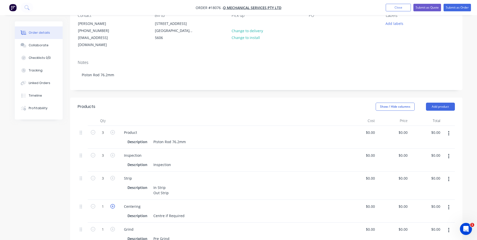
click at [111, 204] on icon "button" at bounding box center [112, 206] width 5 height 5
type input "3"
click at [112, 227] on icon "button" at bounding box center [112, 229] width 5 height 5
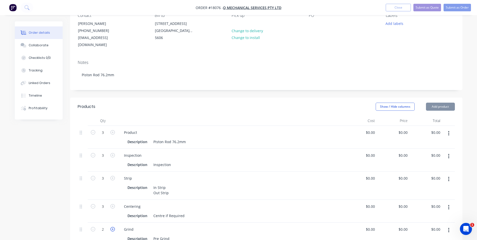
type input "3"
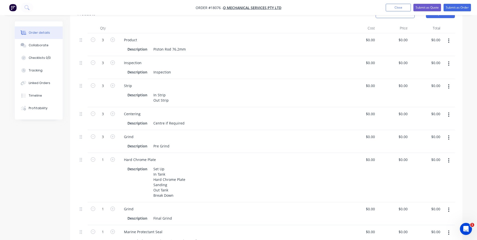
scroll to position [151, 0]
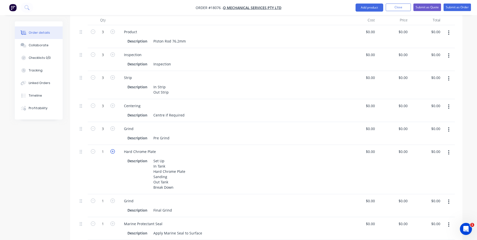
click at [113, 149] on icon "button" at bounding box center [112, 151] width 5 height 5
type input "3"
click at [113, 198] on icon "button" at bounding box center [112, 200] width 5 height 5
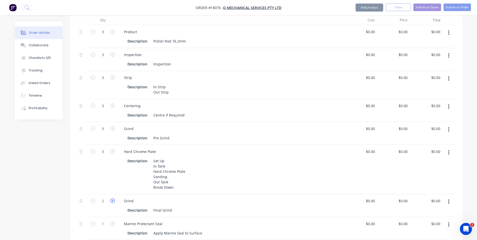
type input "3"
click at [113, 221] on icon "button" at bounding box center [112, 223] width 5 height 5
click at [93, 221] on icon "button" at bounding box center [93, 223] width 5 height 5
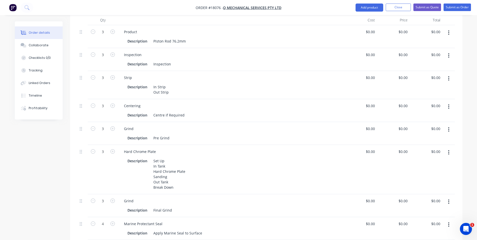
type input "3"
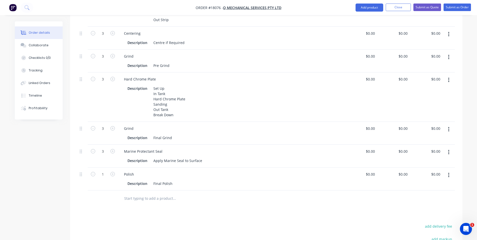
scroll to position [226, 0]
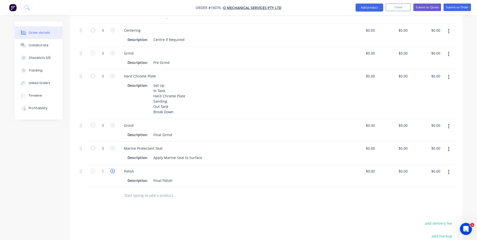
click at [112, 169] on icon "button" at bounding box center [112, 171] width 5 height 5
type input "3"
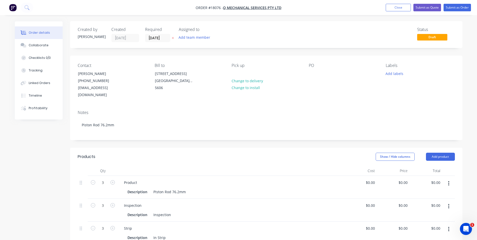
scroll to position [0, 0]
click at [437, 153] on button "Add product" at bounding box center [440, 157] width 29 height 8
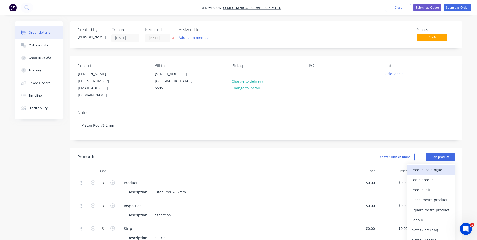
click at [434, 166] on div "Product catalogue" at bounding box center [431, 169] width 39 height 7
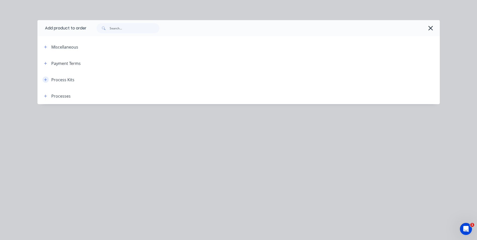
click at [48, 78] on button "button" at bounding box center [46, 79] width 6 height 6
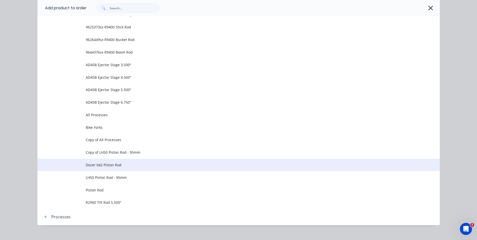
scroll to position [300, 0]
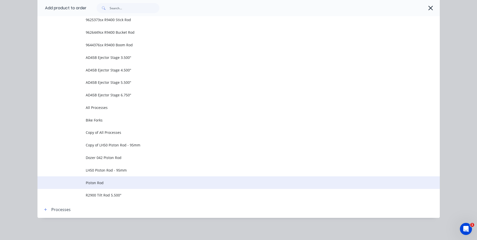
click at [98, 183] on span "Piston Rod" at bounding box center [227, 182] width 283 height 5
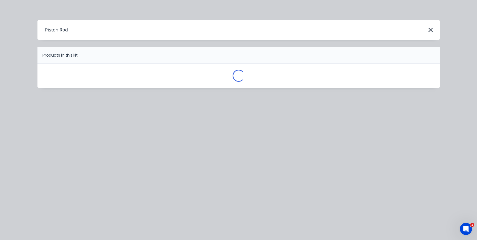
scroll to position [0, 0]
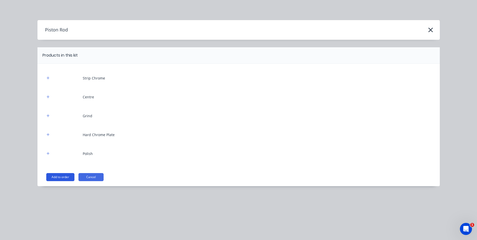
click at [69, 177] on button "Add to order" at bounding box center [60, 177] width 28 height 8
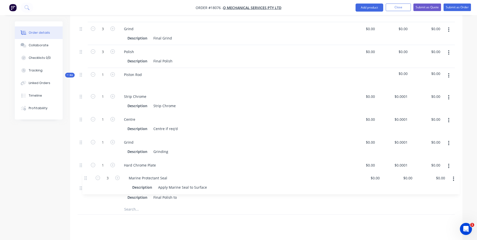
scroll to position [323, 0]
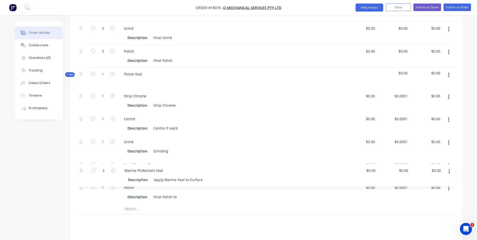
drag, startPoint x: 82, startPoint y: 41, endPoint x: 82, endPoint y: 172, distance: 131.1
click at [82, 172] on div "3 Product Description Piston Rod 76.2mm $0.00 $0.00 $0.00 $0.00 $0.00 $0.00 3 I…" at bounding box center [266, 45] width 377 height 384
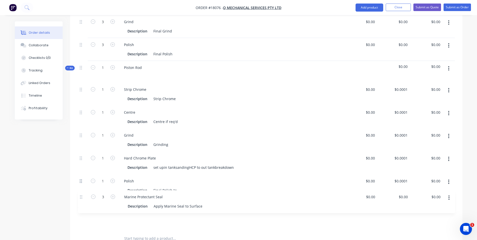
scroll to position [332, 0]
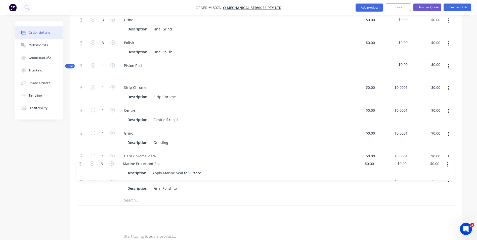
drag, startPoint x: 81, startPoint y: 215, endPoint x: 80, endPoint y: 164, distance: 51.6
click at [80, 164] on div "3 Product Description Piston Rod 76.2mm $0.00 $0.00 $0.00 $0.00 $0.00 $0.00 3 I…" at bounding box center [266, 36] width 377 height 384
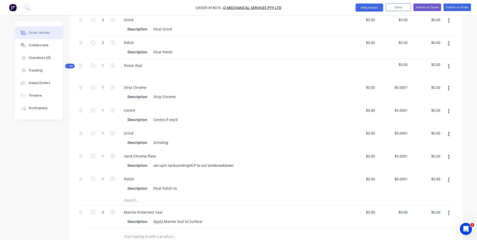
click at [448, 210] on icon "button" at bounding box center [448, 213] width 1 height 6
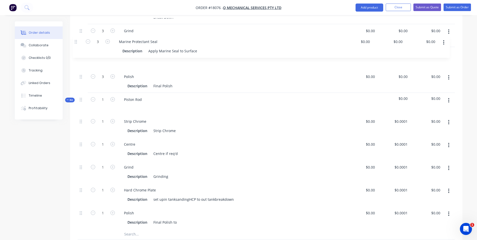
scroll to position [313, 0]
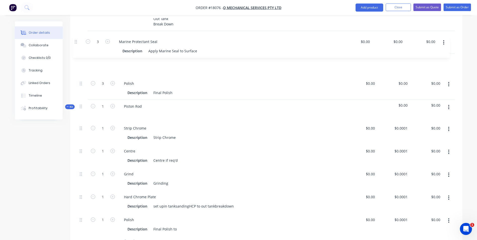
drag, startPoint x: 80, startPoint y: 207, endPoint x: 75, endPoint y: 42, distance: 165.3
click at [75, 42] on div "Qty Cost Price Total 3 Product Description Piston Rod 76.2mm $0.00 $0.00 $0.00 …" at bounding box center [266, 57] width 392 height 411
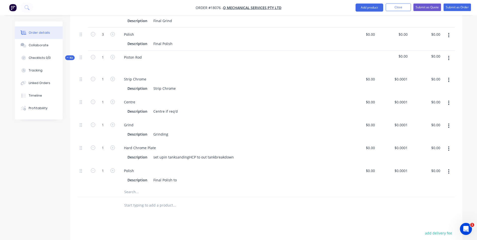
scroll to position [364, 0]
click at [137, 186] on input "text" at bounding box center [174, 191] width 101 height 10
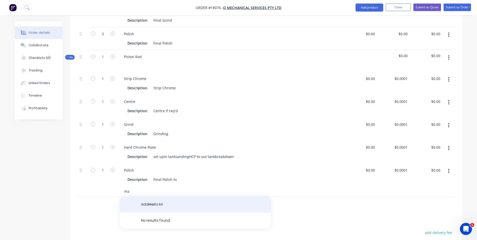
type input "m"
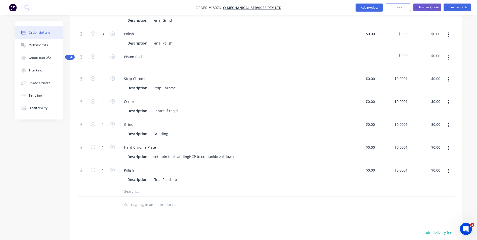
click at [148, 186] on input "text" at bounding box center [174, 191] width 101 height 10
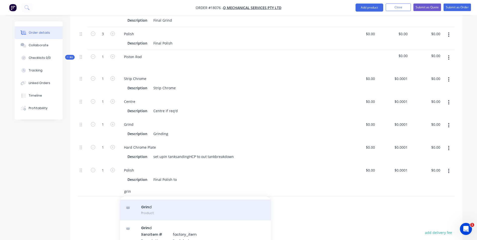
scroll to position [25, 0]
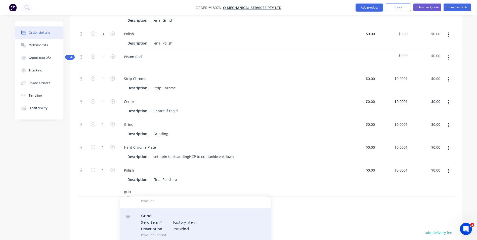
type input "grin"
click at [187, 215] on div "Grin d Xero Item # factory_item Description Pre Grin d Product variant" at bounding box center [195, 225] width 151 height 34
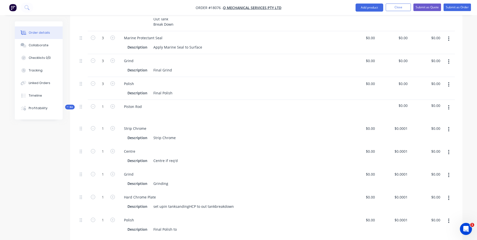
scroll to position [313, 0]
drag, startPoint x: 163, startPoint y: 31, endPoint x: 124, endPoint y: 32, distance: 38.2
click at [124, 35] on div "Marine Protectant Seal" at bounding box center [143, 38] width 47 height 7
copy div "Marine Protectant Seal"
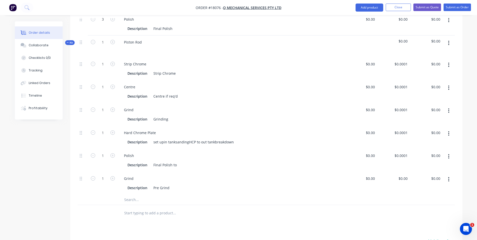
scroll to position [389, 0]
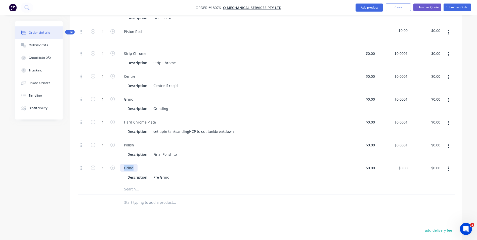
drag, startPoint x: 138, startPoint y: 160, endPoint x: 124, endPoint y: 160, distance: 13.6
click at [124, 164] on div "Grind" at bounding box center [231, 167] width 222 height 7
paste div
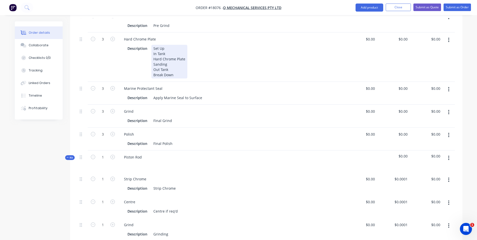
scroll to position [263, 0]
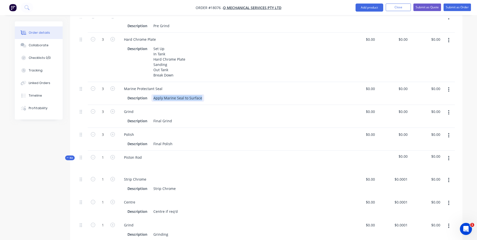
drag, startPoint x: 202, startPoint y: 92, endPoint x: 153, endPoint y: 90, distance: 49.1
click at [153, 94] on div "Apply Marine Seal to Surface" at bounding box center [177, 97] width 53 height 7
copy div "Apply Marine Seal to Surface"
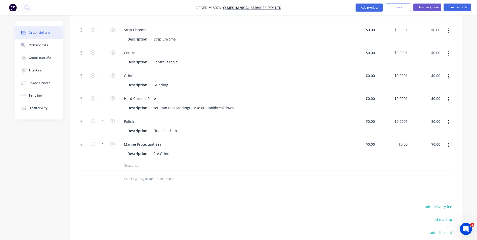
scroll to position [439, 0]
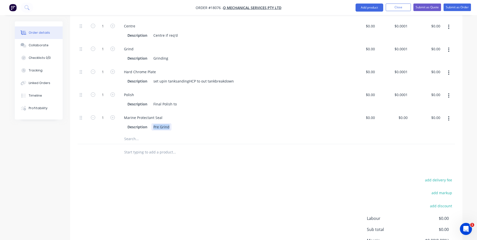
drag, startPoint x: 171, startPoint y: 119, endPoint x: 150, endPoint y: 121, distance: 20.4
click at [150, 123] on div "Description Pre Grind" at bounding box center [230, 126] width 209 height 7
copy div "Pre Grind"
paste div
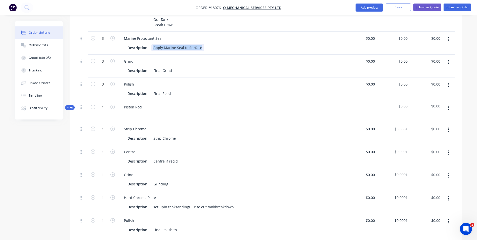
drag, startPoint x: 202, startPoint y: 39, endPoint x: 153, endPoint y: 43, distance: 49.5
click at [153, 44] on div "Description Apply Marine Seal to Surface" at bounding box center [230, 47] width 209 height 7
copy div "Apply Marine Seal to Surface"
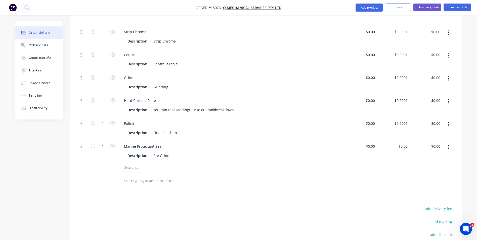
scroll to position [414, 0]
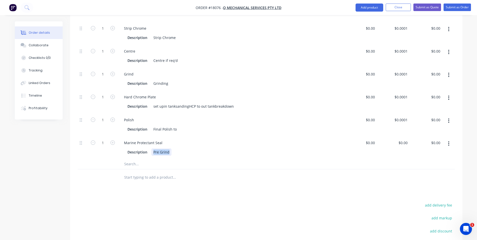
drag, startPoint x: 169, startPoint y: 145, endPoint x: 153, endPoint y: 145, distance: 15.8
click at [152, 148] on div "Pre Grind" at bounding box center [161, 151] width 20 height 7
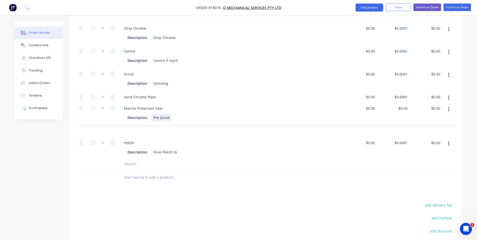
drag, startPoint x: 81, startPoint y: 136, endPoint x: 80, endPoint y: 105, distance: 30.2
click at [80, 105] on div "1 Strip Chrome Description Strip Chrome $0.00 $0.00 $0.0001 $0.0001 $0.00 $0.00…" at bounding box center [266, 90] width 377 height 137
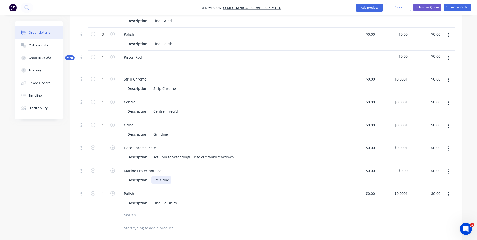
scroll to position [364, 0]
click at [176, 199] on div "Final Polish to" at bounding box center [164, 202] width 27 height 7
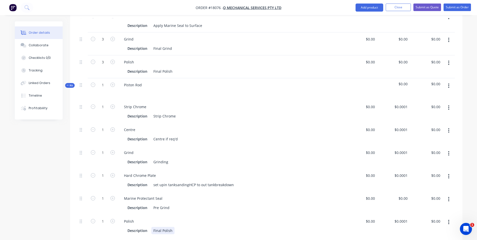
scroll to position [339, 0]
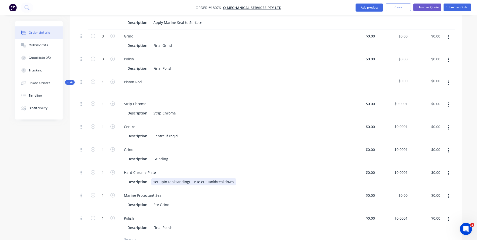
click at [163, 178] on div "set upin tanksandingHCP to out tankbreakdown" at bounding box center [193, 181] width 85 height 7
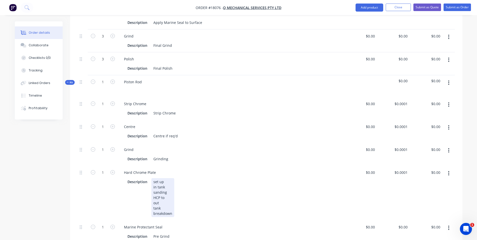
click at [155, 201] on div "set up in tank sanding HCP to out tank breakdown" at bounding box center [162, 197] width 23 height 39
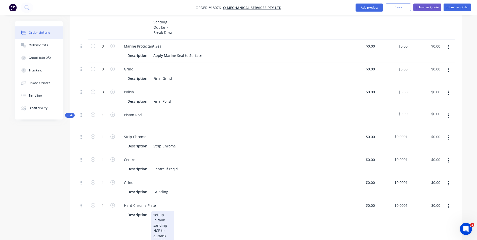
scroll to position [288, 0]
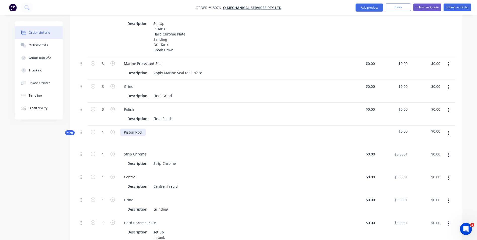
click at [143, 129] on div "Piston Rod" at bounding box center [133, 132] width 26 height 7
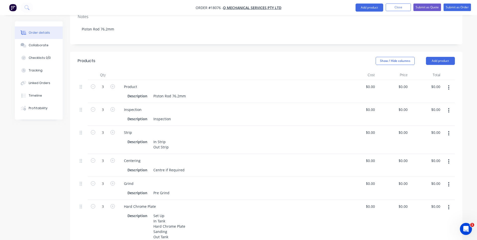
scroll to position [87, 0]
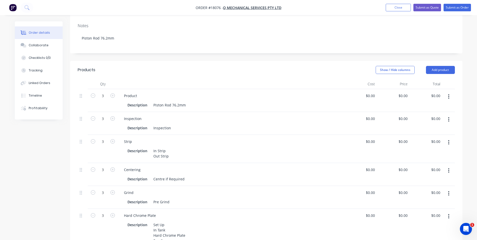
click at [450, 92] on button "button" at bounding box center [449, 96] width 12 height 9
click at [426, 136] on div "Delete" at bounding box center [431, 139] width 39 height 7
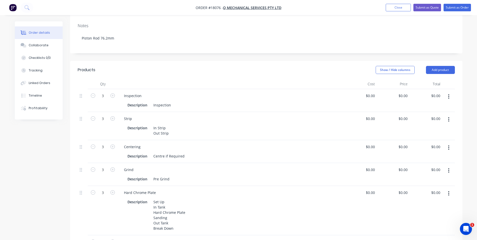
click at [449, 94] on icon "button" at bounding box center [448, 97] width 1 height 6
click at [428, 136] on div "Delete" at bounding box center [431, 139] width 39 height 7
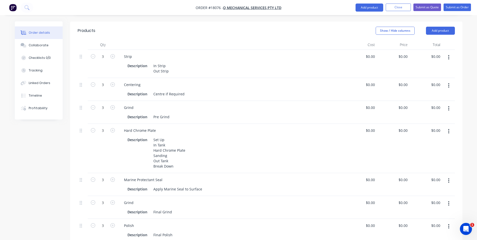
scroll to position [112, 0]
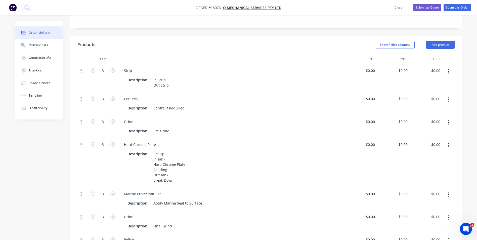
click at [449, 69] on icon "button" at bounding box center [449, 71] width 1 height 5
click at [420, 111] on div "Delete" at bounding box center [431, 114] width 39 height 7
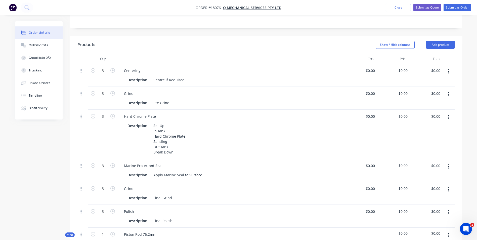
click at [449, 69] on icon "button" at bounding box center [449, 71] width 1 height 5
click at [426, 111] on div "Delete" at bounding box center [431, 114] width 39 height 7
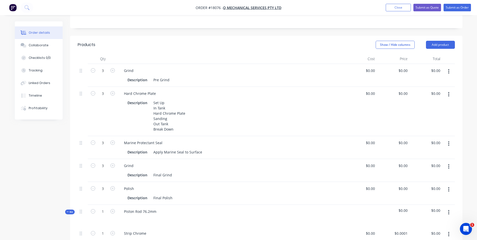
click at [449, 69] on icon "button" at bounding box center [449, 71] width 1 height 5
click at [430, 111] on div "Delete" at bounding box center [431, 114] width 39 height 7
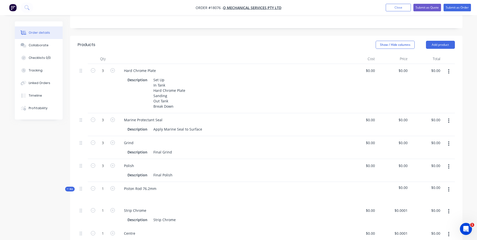
click at [449, 69] on icon "button" at bounding box center [449, 71] width 1 height 5
click at [430, 111] on div "Delete" at bounding box center [431, 114] width 39 height 7
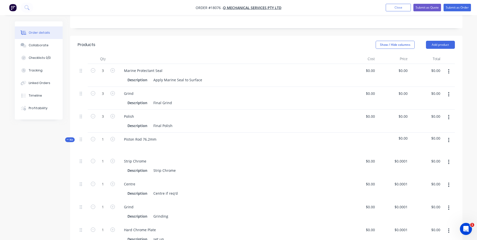
click at [449, 69] on icon "button" at bounding box center [448, 72] width 1 height 6
click at [425, 111] on div "Delete" at bounding box center [431, 114] width 39 height 7
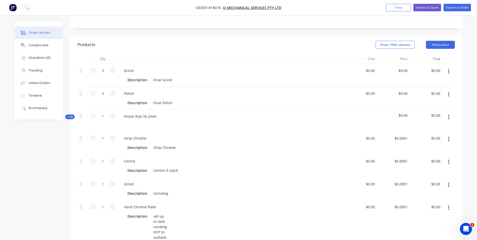
click at [448, 67] on button "button" at bounding box center [449, 71] width 12 height 9
click at [423, 111] on div "Delete" at bounding box center [431, 114] width 39 height 7
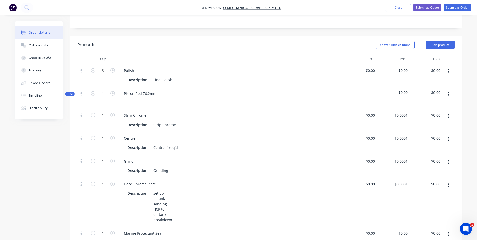
click at [450, 67] on button "button" at bounding box center [449, 71] width 12 height 9
click at [422, 111] on div "Delete" at bounding box center [431, 114] width 39 height 7
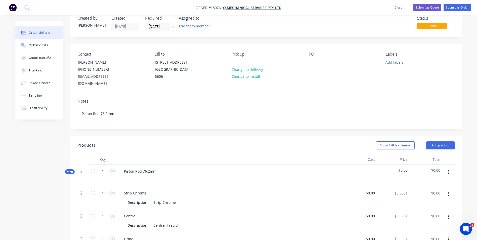
scroll to position [0, 0]
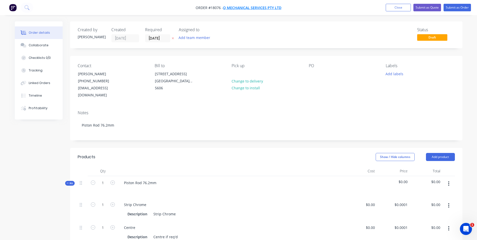
drag, startPoint x: 244, startPoint y: 8, endPoint x: 239, endPoint y: 6, distance: 5.8
click at [239, 6] on span "Q Mechanical Services Pty Ltd" at bounding box center [252, 7] width 58 height 5
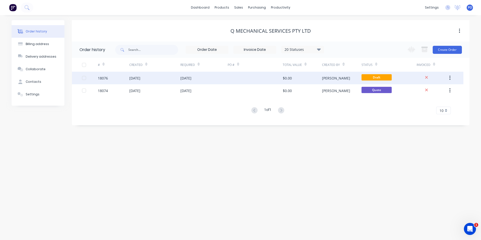
click at [216, 77] on div "[DATE]" at bounding box center [203, 78] width 47 height 13
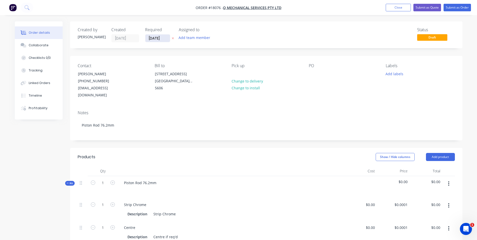
click at [165, 37] on input "[DATE]" at bounding box center [157, 38] width 25 height 8
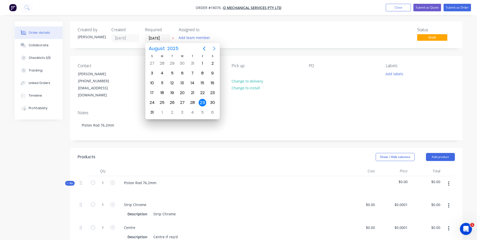
click at [212, 47] on icon "Next page" at bounding box center [214, 49] width 6 height 6
click at [201, 81] on div "19" at bounding box center [203, 83] width 8 height 8
type input "[DATE]"
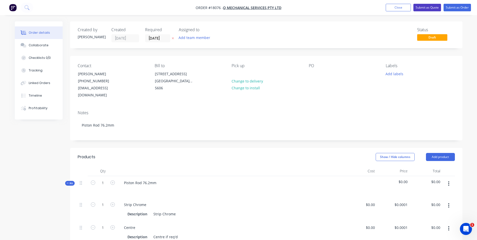
click at [431, 9] on button "Submit as Quote" at bounding box center [428, 8] width 28 height 8
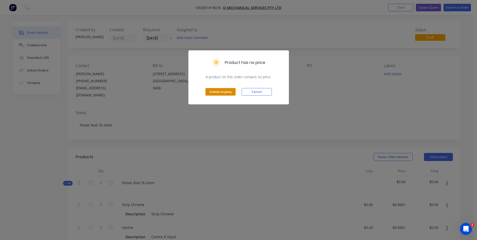
click at [225, 89] on button "Submit anyway" at bounding box center [221, 92] width 30 height 8
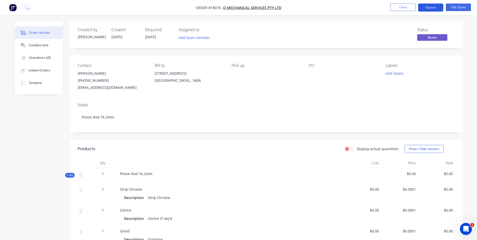
click at [430, 8] on button "Options" at bounding box center [430, 8] width 25 height 8
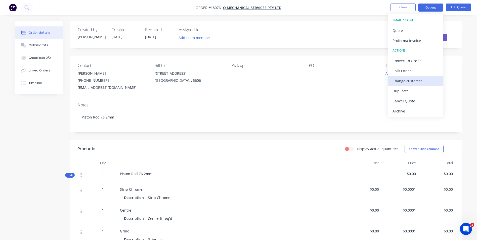
click at [411, 82] on div "Change customer" at bounding box center [416, 80] width 46 height 7
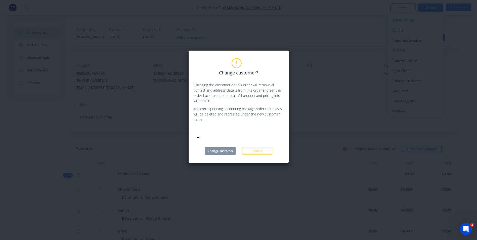
click at [201, 135] on icon at bounding box center [198, 137] width 5 height 5
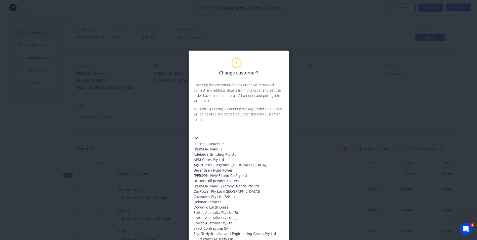
scroll to position [50, 0]
click at [222, 199] on div "Dokmar Services" at bounding box center [239, 201] width 90 height 5
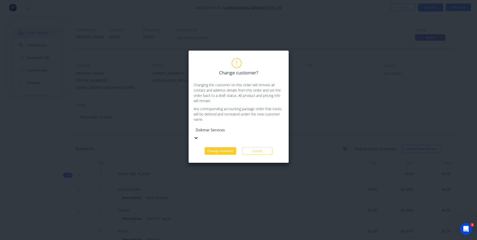
click at [226, 147] on button "Change customer" at bounding box center [220, 151] width 31 height 8
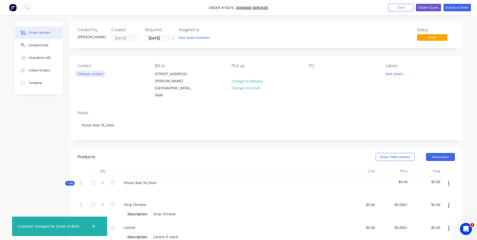
click at [97, 74] on button "Choose contact" at bounding box center [90, 73] width 31 height 7
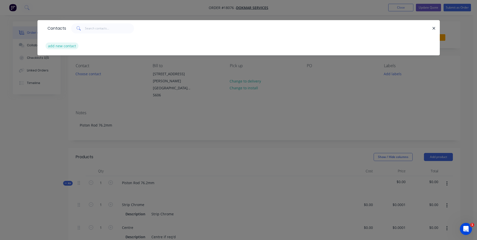
click at [72, 46] on button "add new contact" at bounding box center [62, 46] width 33 height 7
select select "AU"
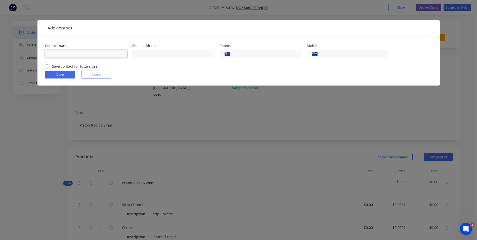
click at [62, 55] on input "text" at bounding box center [86, 54] width 82 height 8
type input "[PERSON_NAME]"
click at [151, 55] on input "text" at bounding box center [173, 54] width 82 height 8
click at [170, 55] on input "text" at bounding box center [173, 54] width 82 height 8
paste input "[EMAIL_ADDRESS][DOMAIN_NAME]"
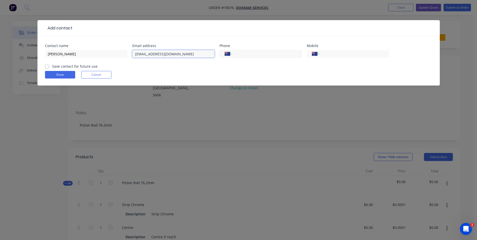
type input "[EMAIL_ADDRESS][DOMAIN_NAME]"
click at [239, 53] on input "tel" at bounding box center [266, 54] width 60 height 6
click at [56, 66] on label "Save contact for future use" at bounding box center [75, 66] width 46 height 5
click at [49, 66] on input "Save contact for future use" at bounding box center [47, 66] width 4 height 5
checkbox input "true"
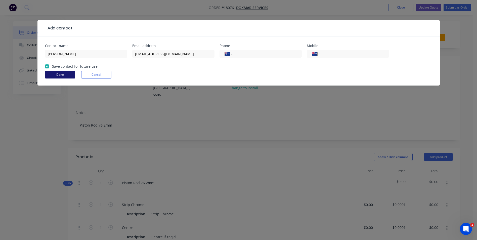
click at [59, 73] on button "Done" at bounding box center [60, 75] width 30 height 8
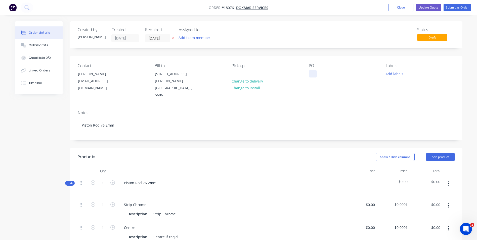
click at [311, 72] on div at bounding box center [313, 73] width 8 height 7
click at [399, 73] on button "Add labels" at bounding box center [394, 73] width 23 height 7
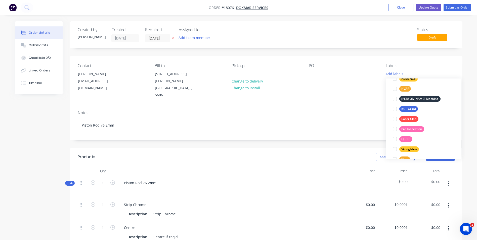
scroll to position [101, 0]
click at [406, 137] on div "Quote" at bounding box center [405, 139] width 13 height 6
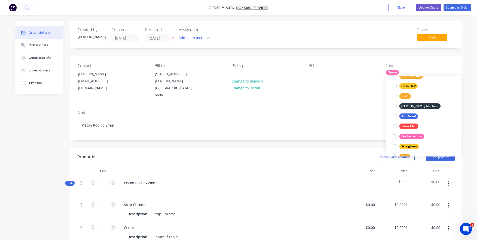
scroll to position [0, 0]
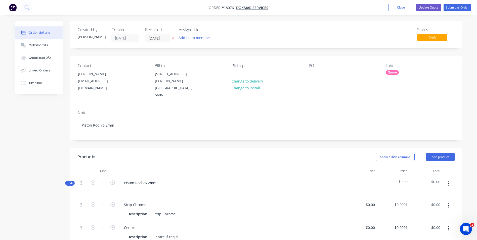
click at [315, 35] on div "Status Draft" at bounding box center [342, 34] width 226 height 15
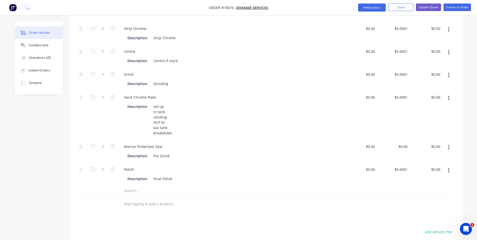
scroll to position [50, 0]
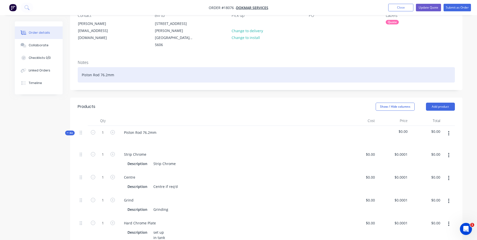
click at [117, 67] on div "Piston Rod 76.2mm" at bounding box center [266, 74] width 377 height 15
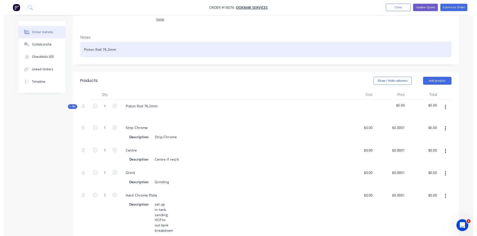
scroll to position [0, 0]
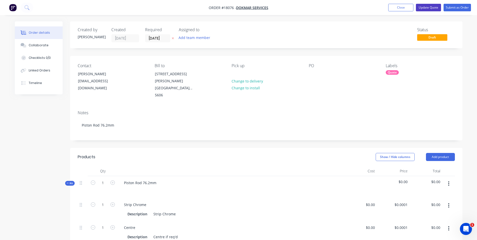
click at [433, 9] on button "Update Quote" at bounding box center [428, 8] width 25 height 8
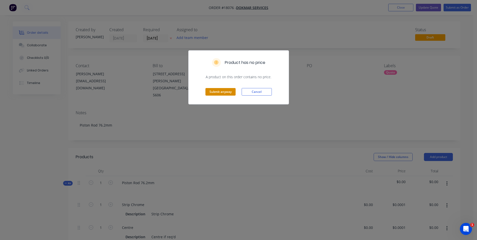
click at [228, 90] on button "Submit anyway" at bounding box center [221, 92] width 30 height 8
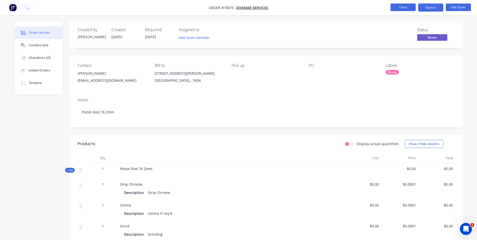
click at [410, 5] on button "Close" at bounding box center [403, 8] width 25 height 8
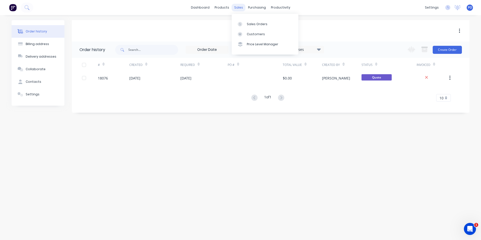
click at [239, 6] on div "sales" at bounding box center [239, 8] width 14 height 8
click at [249, 33] on div "Customers" at bounding box center [256, 34] width 18 height 5
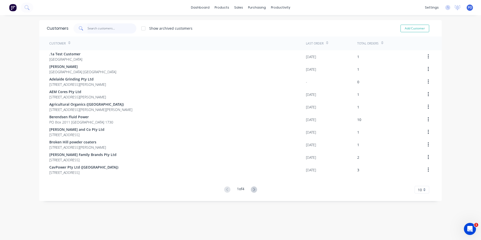
click at [109, 27] on input "text" at bounding box center [112, 28] width 49 height 10
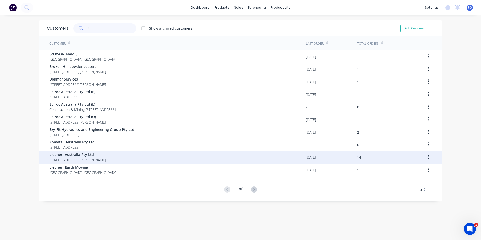
type input "li"
click at [153, 159] on div "Liebherr Australia Pty Ltd [STREET_ADDRESS][PERSON_NAME]" at bounding box center [177, 157] width 257 height 13
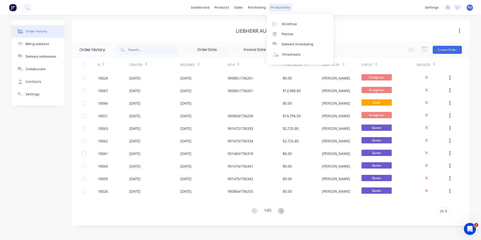
click at [282, 8] on div "productivity" at bounding box center [280, 8] width 24 height 8
click at [285, 23] on div "Workflow" at bounding box center [289, 24] width 15 height 5
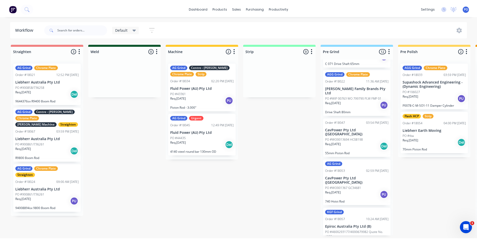
scroll to position [178, 0]
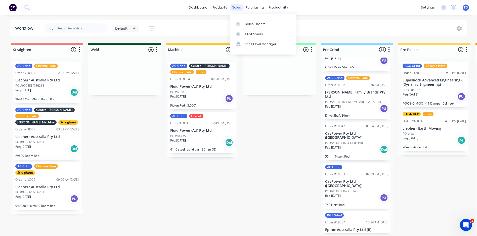
click at [234, 9] on div "sales" at bounding box center [237, 8] width 14 height 8
click at [251, 23] on div "Sales Orders" at bounding box center [255, 24] width 21 height 5
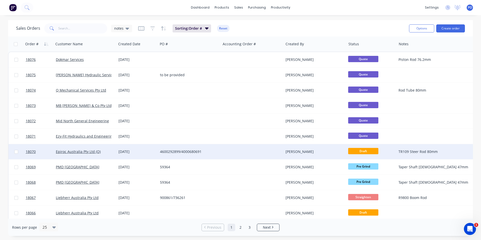
click at [213, 152] on div "4600292899/4000680691" at bounding box center [188, 151] width 56 height 5
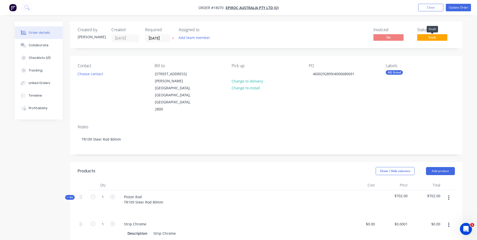
click at [439, 36] on span "Draft" at bounding box center [432, 37] width 30 height 6
click at [437, 38] on span "Draft" at bounding box center [432, 37] width 30 height 6
click at [455, 7] on button "Update Order" at bounding box center [458, 8] width 25 height 8
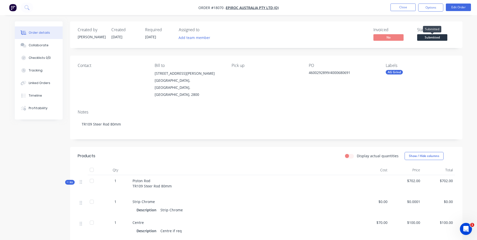
click at [443, 35] on span "Submitted" at bounding box center [432, 37] width 30 height 6
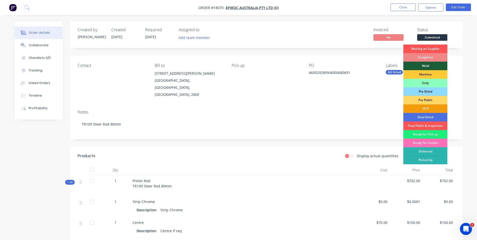
click at [427, 90] on div "Pre Grind" at bounding box center [425, 91] width 44 height 9
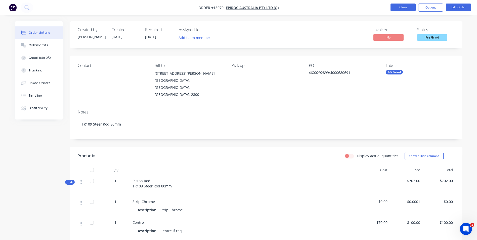
click at [412, 8] on button "Close" at bounding box center [403, 8] width 25 height 8
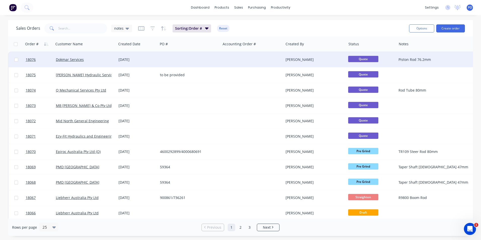
click at [158, 60] on div at bounding box center [189, 59] width 63 height 15
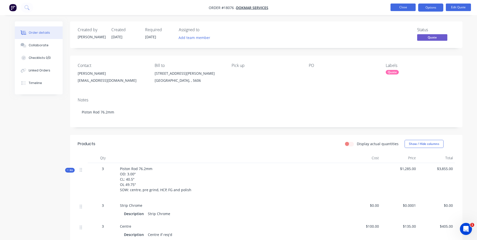
click at [407, 9] on button "Close" at bounding box center [403, 8] width 25 height 8
